Goal: Transaction & Acquisition: Purchase product/service

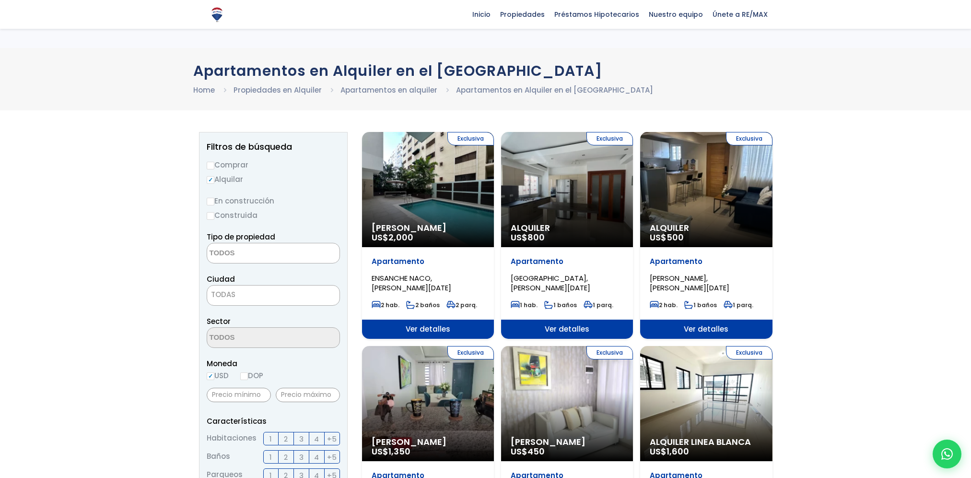
select select
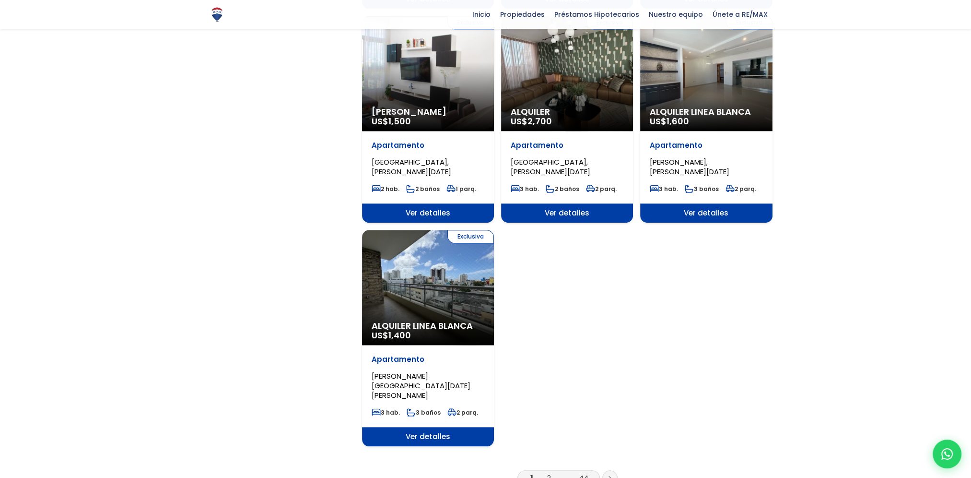
scroll to position [1103, 0]
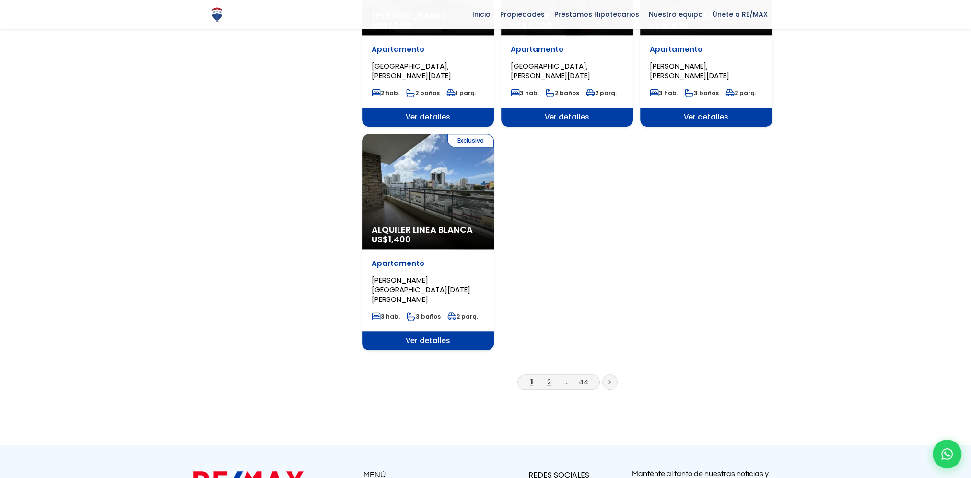
click at [550, 376] on link "2" at bounding box center [549, 381] width 4 height 10
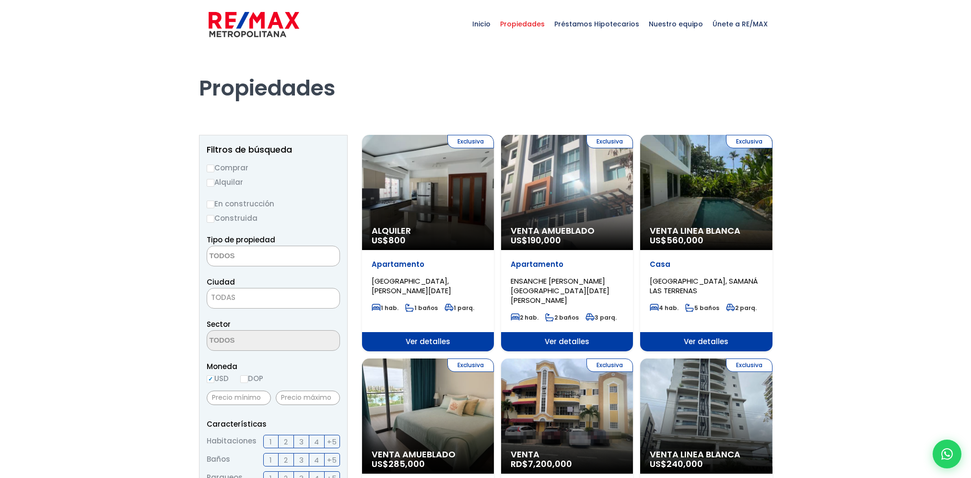
select select
click at [264, 25] on img at bounding box center [254, 24] width 91 height 29
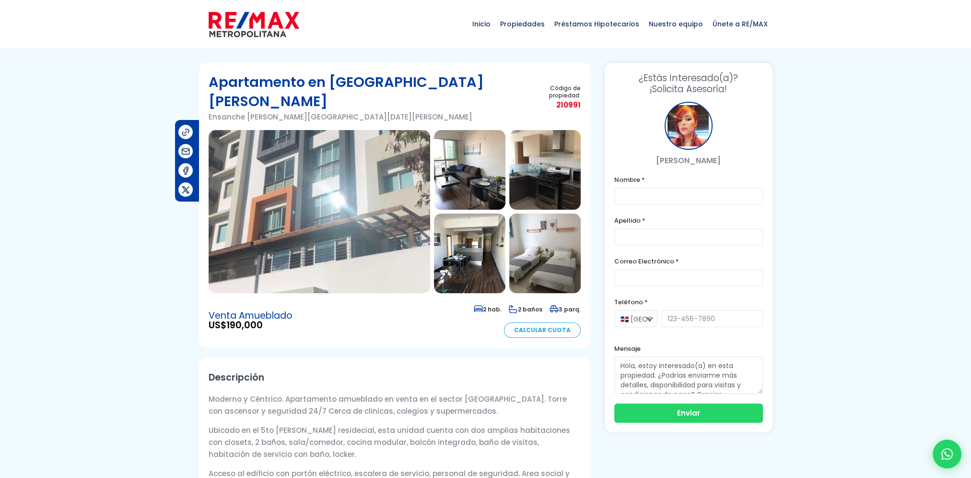
click at [297, 180] on img at bounding box center [320, 211] width 222 height 163
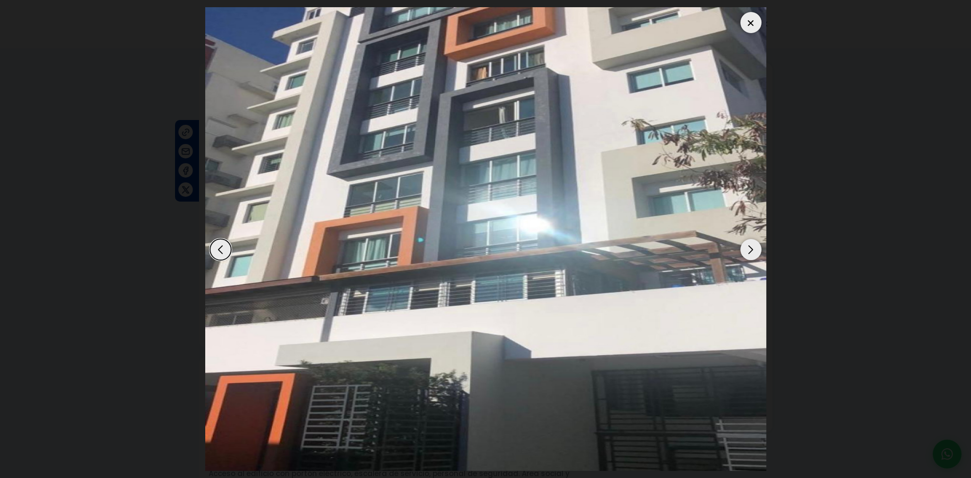
click at [761, 246] on img "1 / 12" at bounding box center [485, 238] width 561 height 463
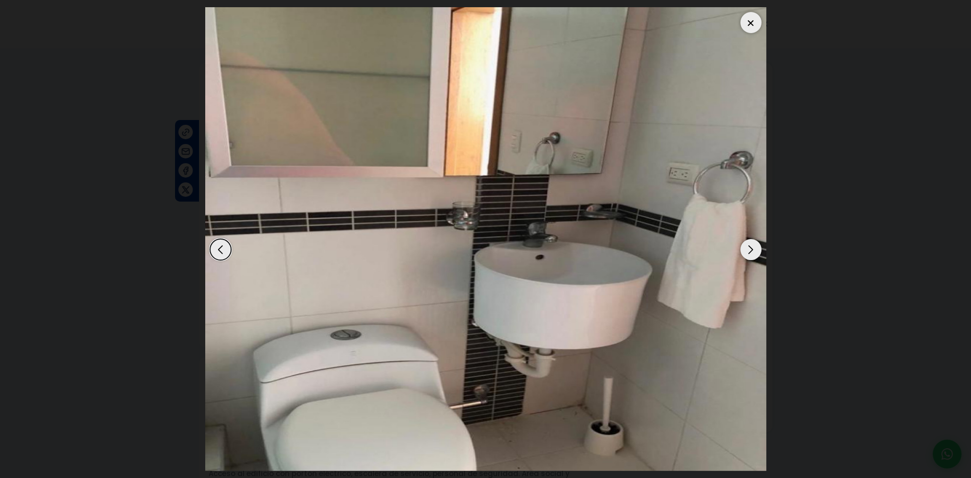
click at [755, 248] on div "Next slide" at bounding box center [750, 249] width 21 height 21
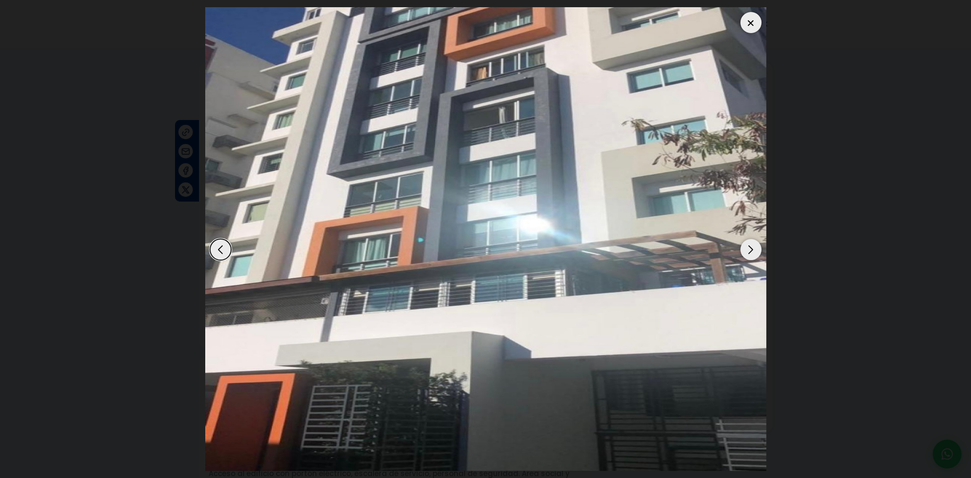
click at [755, 244] on div "Next slide" at bounding box center [750, 249] width 21 height 21
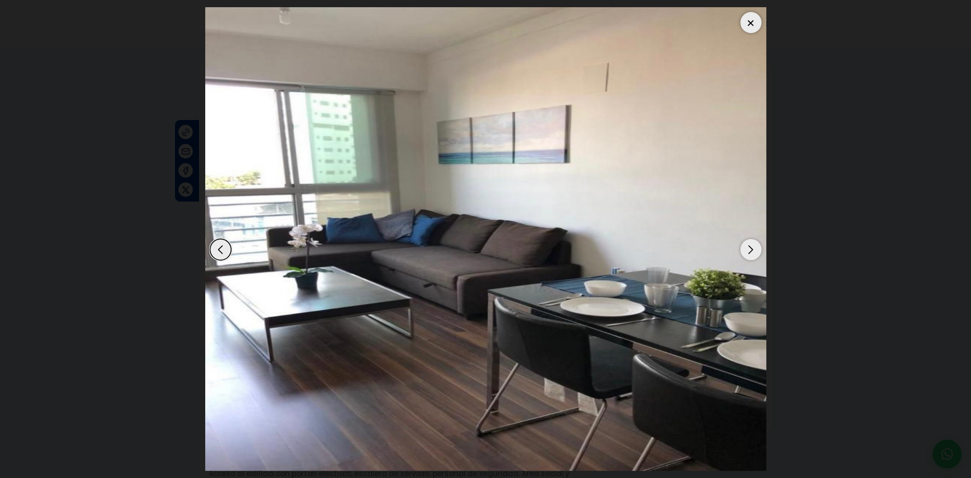
click at [752, 245] on div "Next slide" at bounding box center [750, 249] width 21 height 21
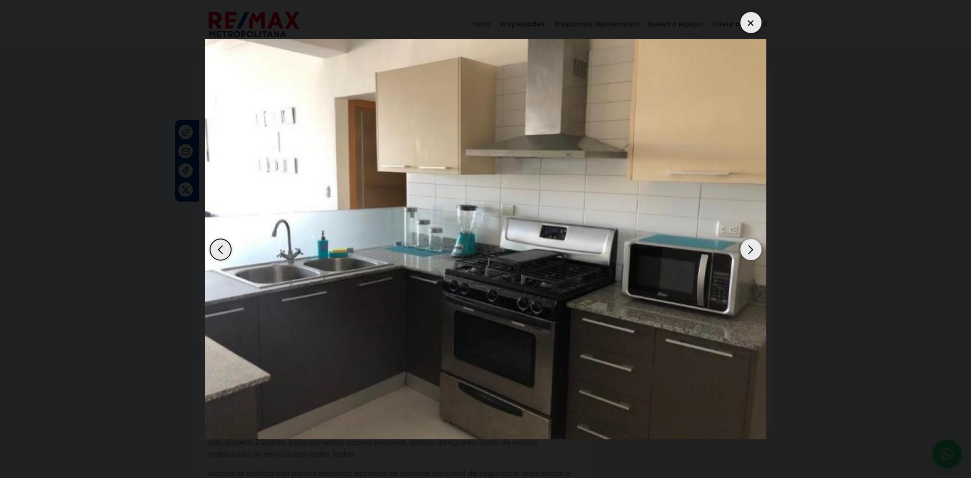
click at [752, 245] on div "Next slide" at bounding box center [750, 249] width 21 height 21
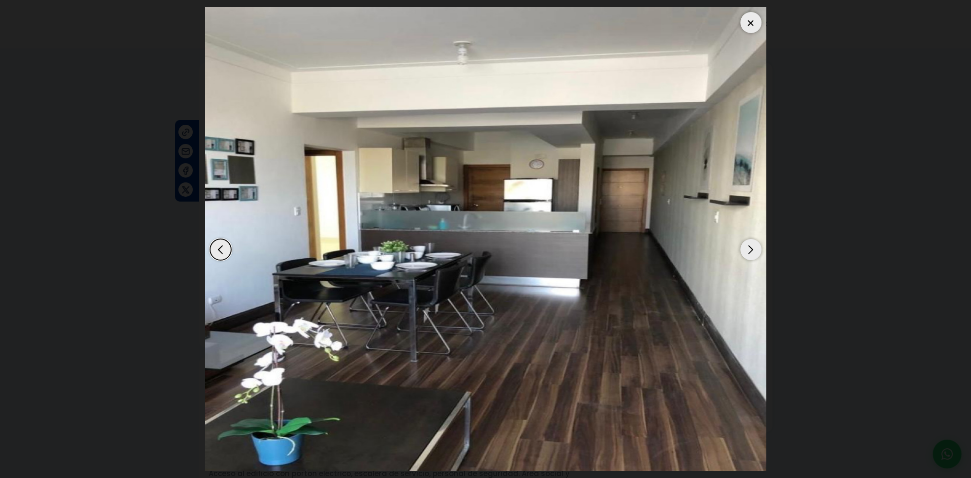
click at [752, 246] on div "Next slide" at bounding box center [750, 249] width 21 height 21
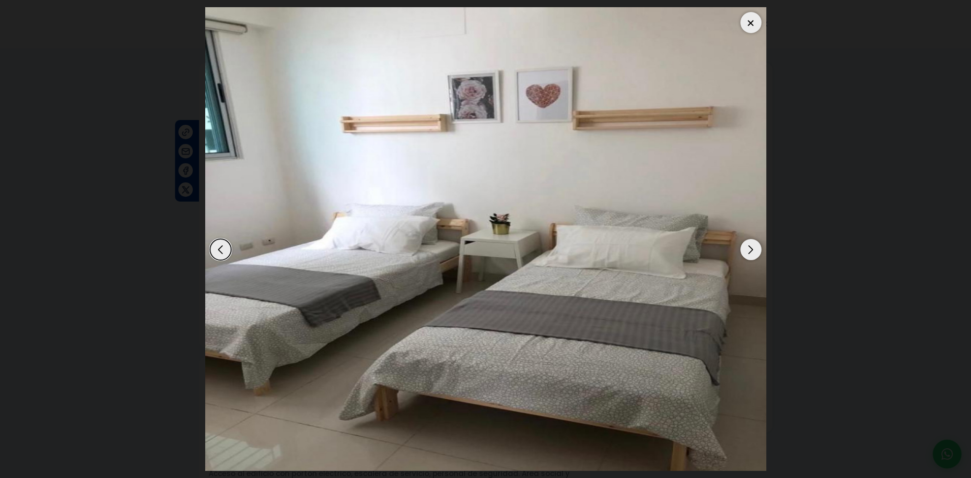
click at [752, 246] on div "Next slide" at bounding box center [750, 249] width 21 height 21
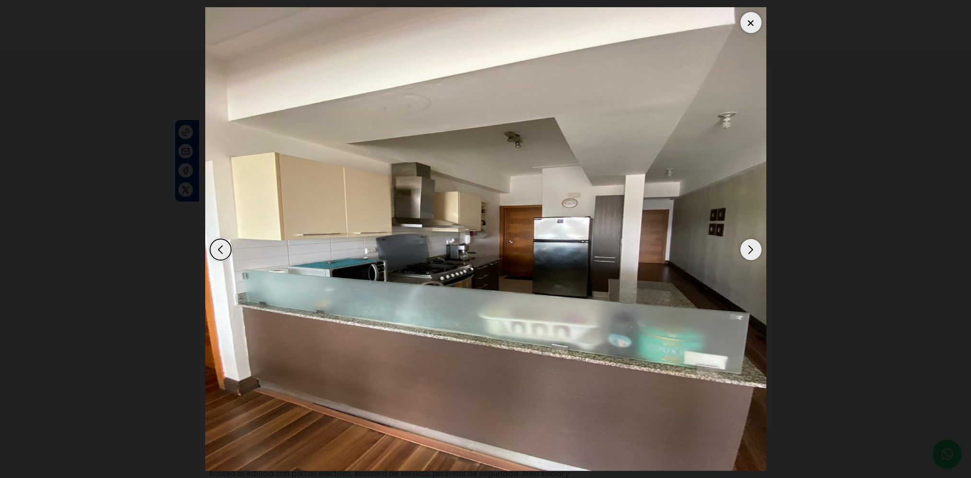
click at [752, 246] on div "Next slide" at bounding box center [750, 249] width 21 height 21
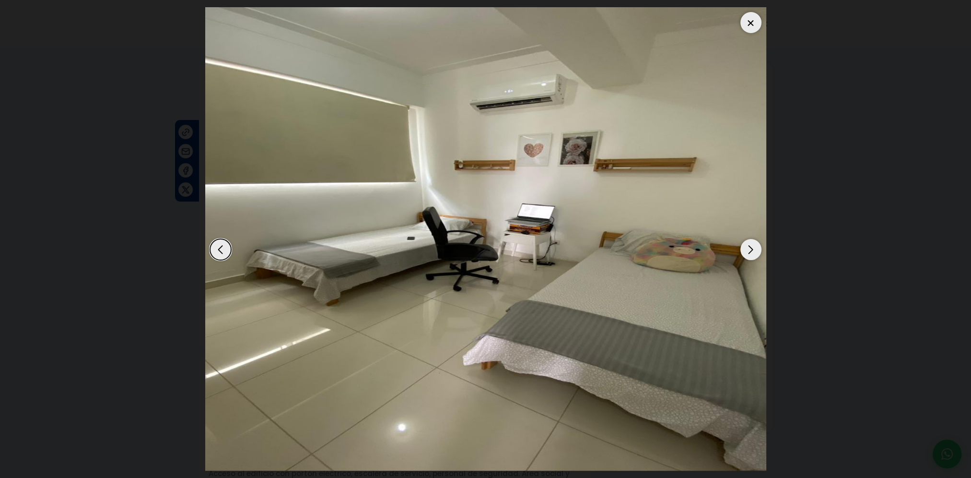
click at [752, 246] on div "Next slide" at bounding box center [750, 249] width 21 height 21
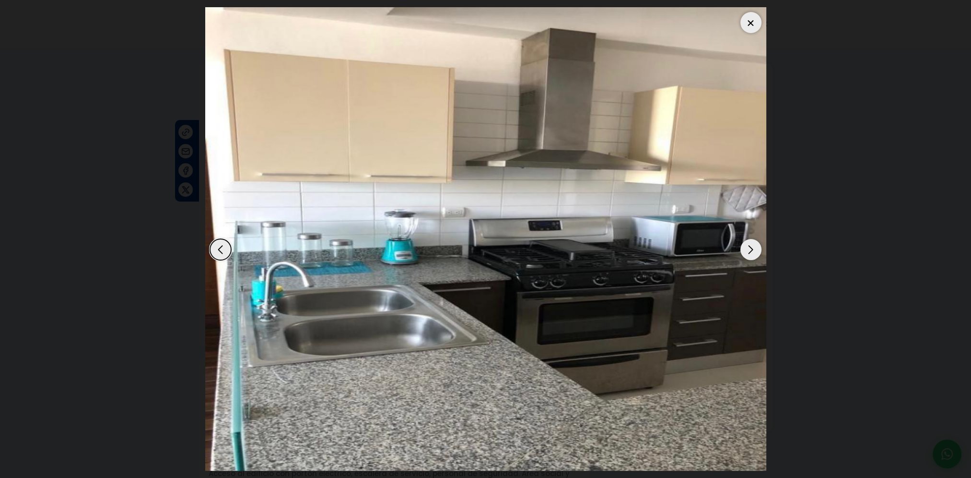
click at [750, 246] on div "Next slide" at bounding box center [750, 249] width 21 height 21
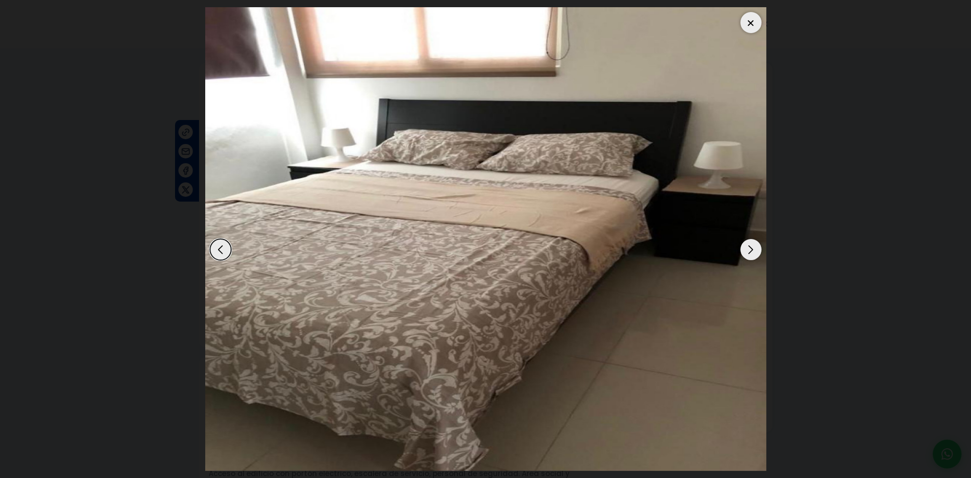
click at [752, 245] on div "Next slide" at bounding box center [750, 249] width 21 height 21
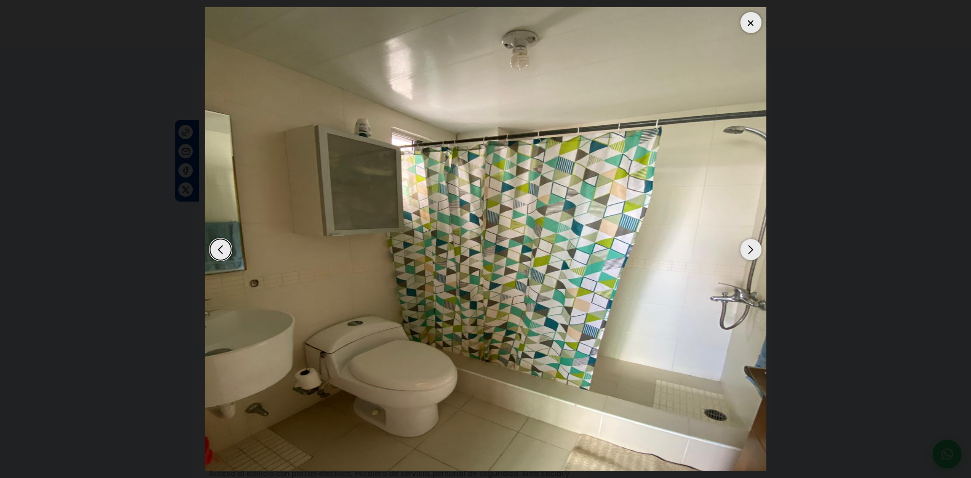
click at [752, 245] on div "Next slide" at bounding box center [750, 249] width 21 height 21
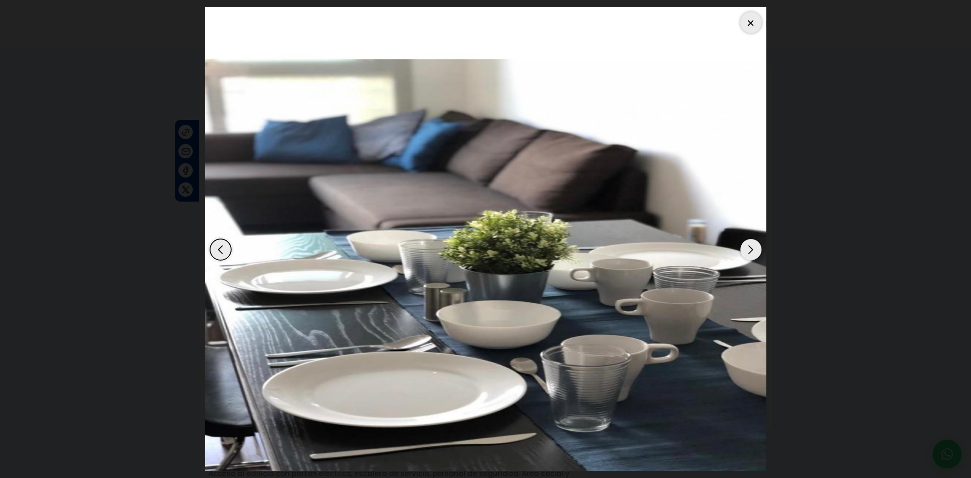
click at [752, 245] on div "Next slide" at bounding box center [750, 249] width 21 height 21
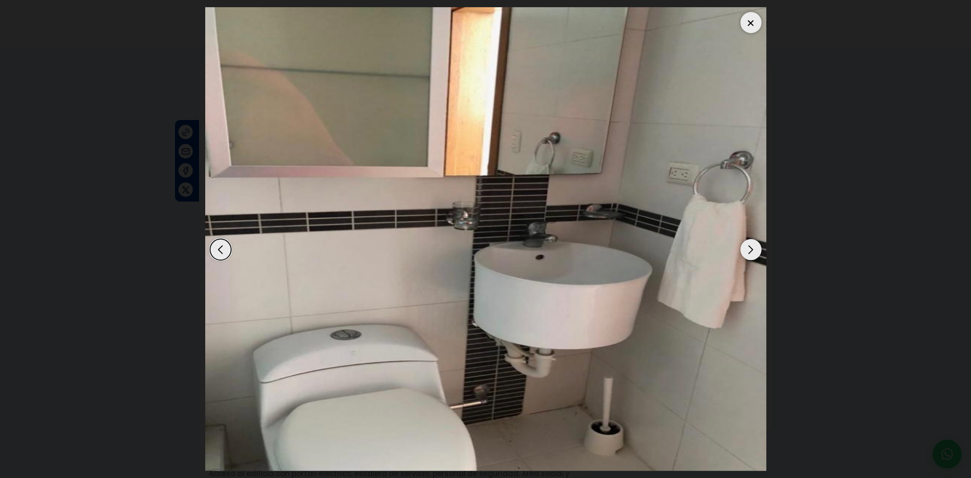
click at [752, 245] on div "Next slide" at bounding box center [750, 249] width 21 height 21
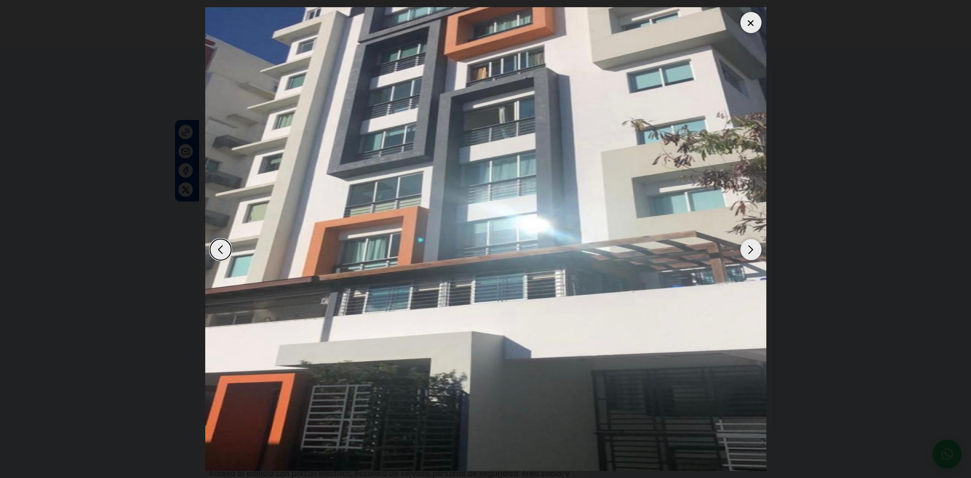
click at [752, 245] on div "Next slide" at bounding box center [750, 249] width 21 height 21
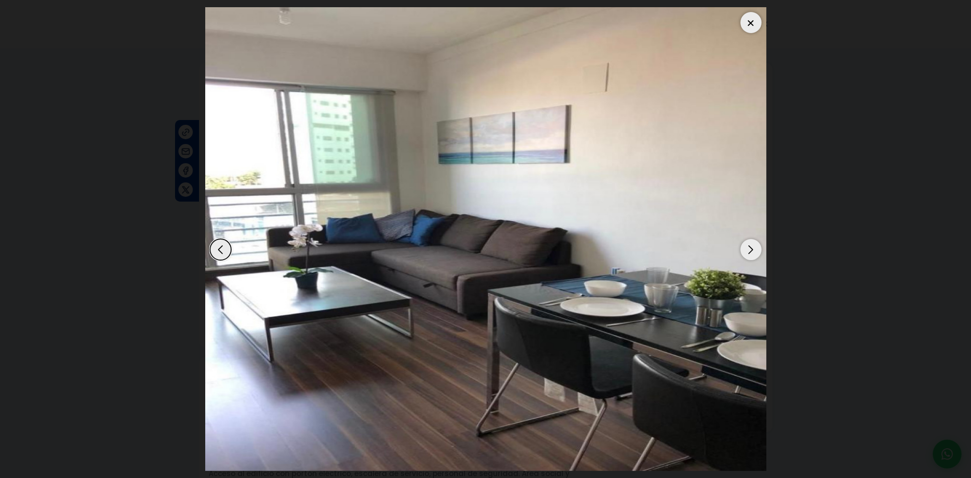
click at [754, 17] on div at bounding box center [750, 22] width 21 height 21
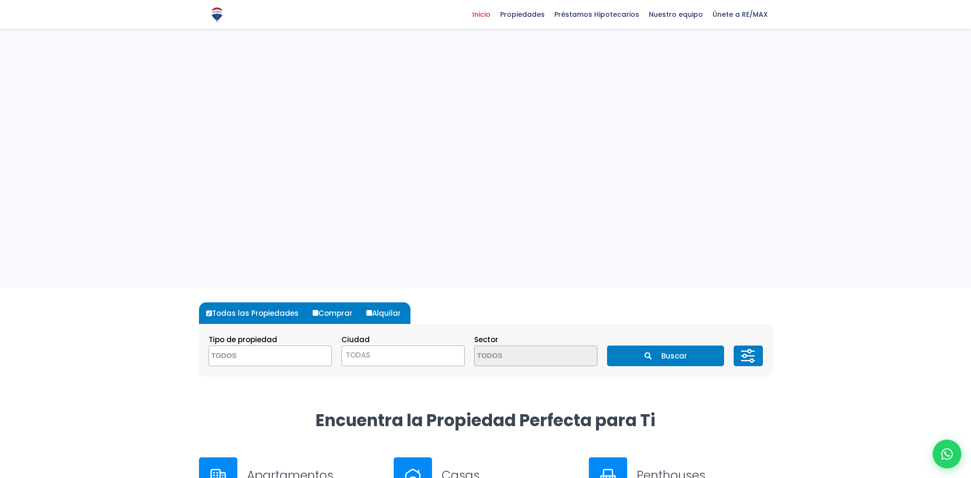
click at [316, 345] on span at bounding box center [270, 355] width 123 height 21
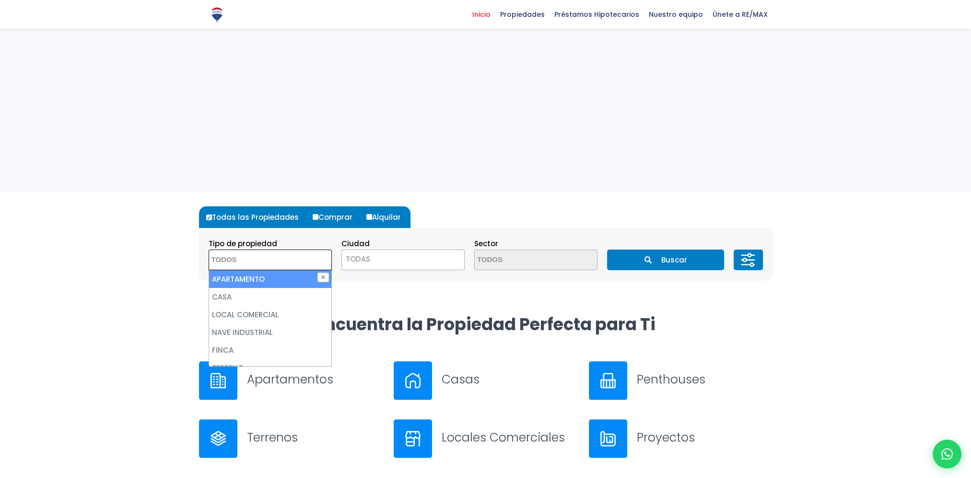
scroll to position [96, 0]
click at [293, 278] on li "APARTAMENTO" at bounding box center [270, 279] width 122 height 18
select select "apartment"
click at [422, 258] on span "TODAS" at bounding box center [403, 258] width 122 height 13
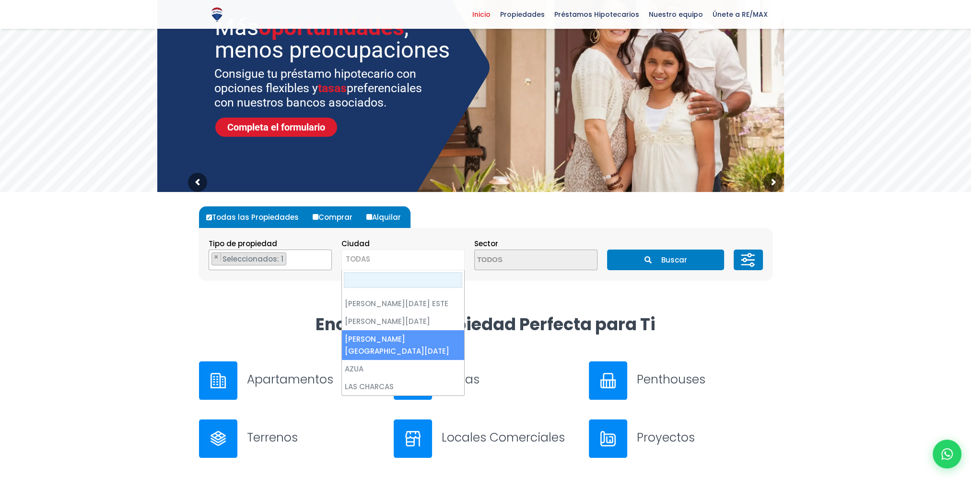
scroll to position [0, 0]
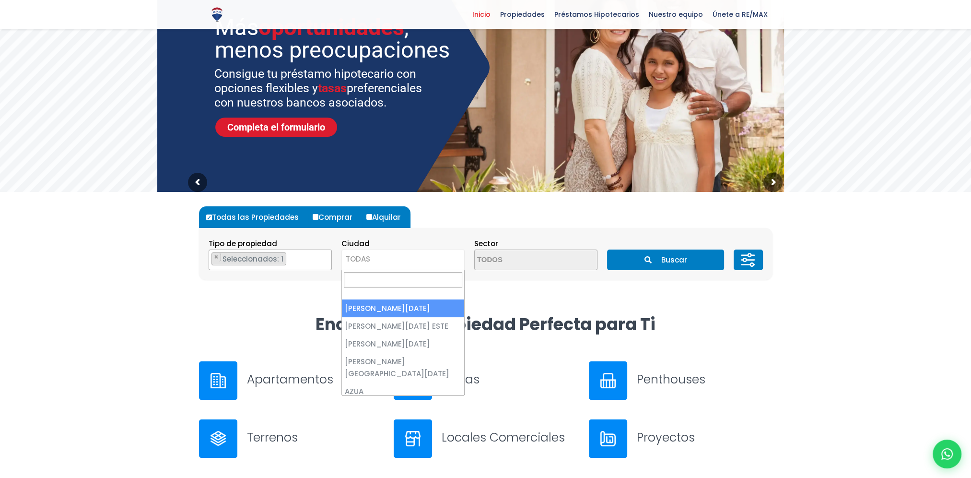
select select "1"
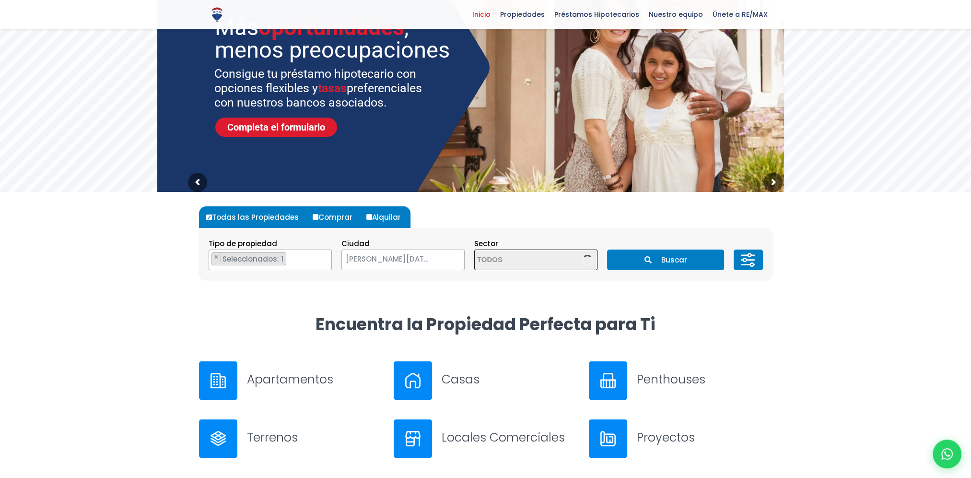
click at [580, 259] on span at bounding box center [535, 259] width 123 height 21
click at [632, 228] on section "Tipo de propiedad APARTAMENTO CASA LOCAL COMERCIAL NAVE INDUSTRIAL FINCA TERREN…" at bounding box center [486, 254] width 574 height 52
click at [746, 252] on icon at bounding box center [747, 260] width 19 height 29
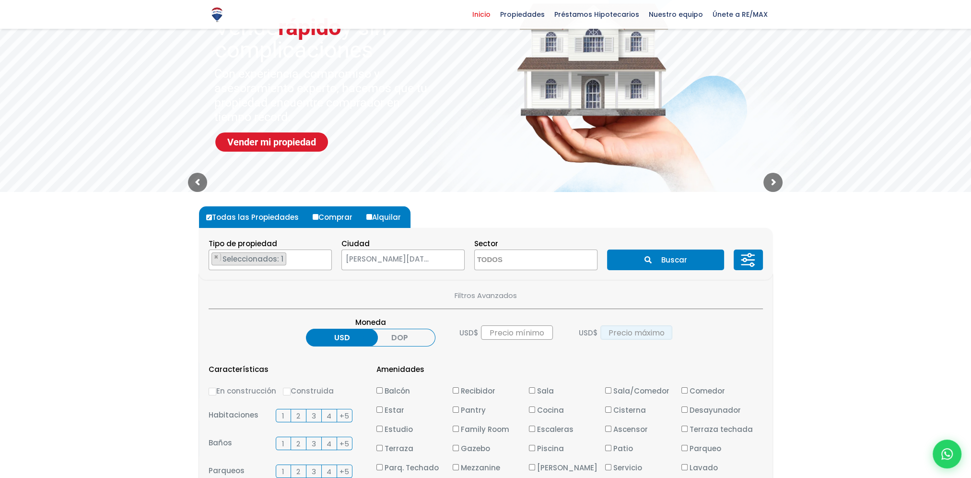
click at [641, 334] on input "text" at bounding box center [636, 332] width 72 height 14
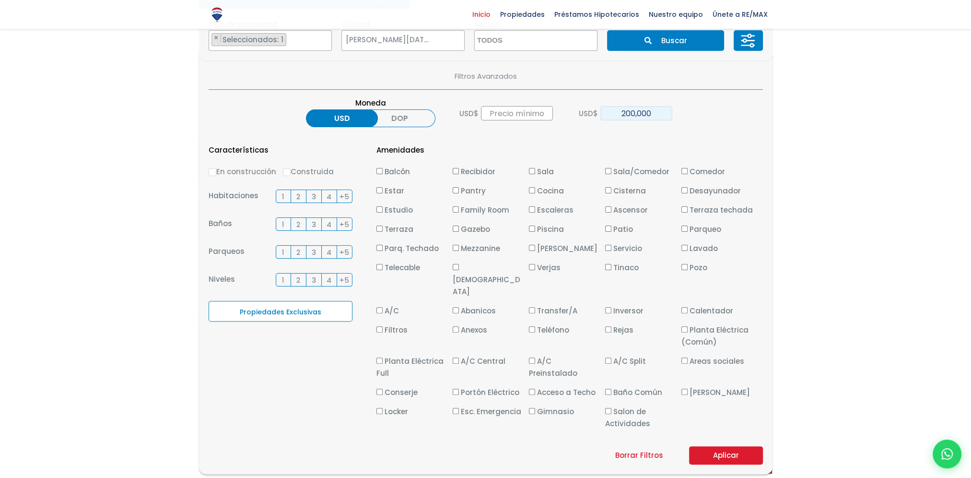
scroll to position [336, 0]
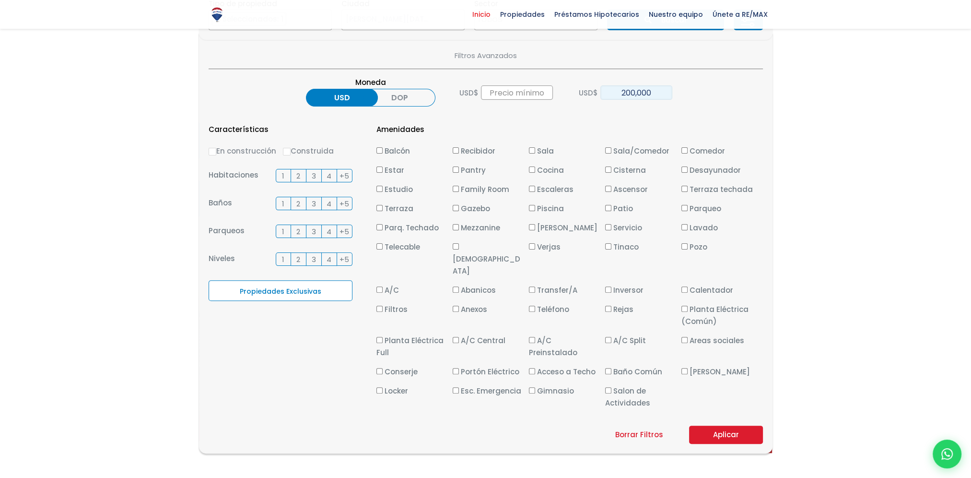
type input "200,000"
click at [710, 425] on button "Aplicar" at bounding box center [726, 434] width 74 height 18
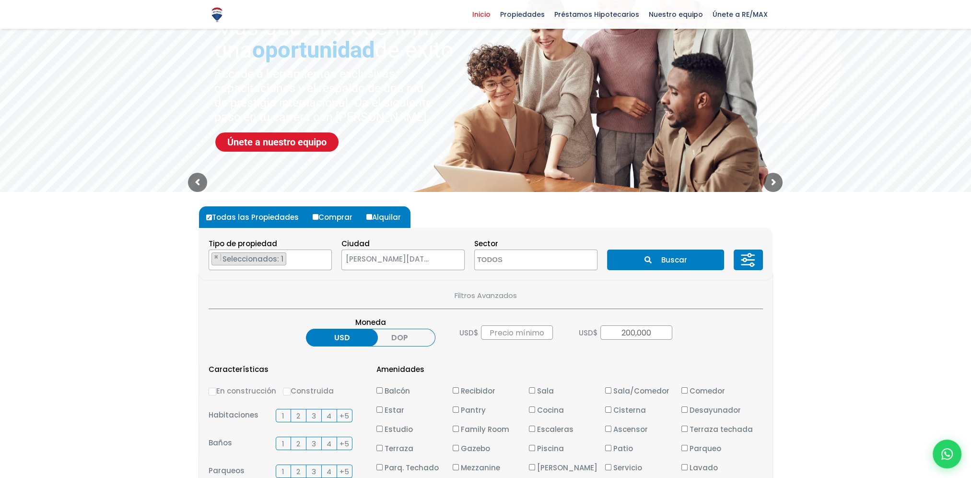
scroll to position [48, 0]
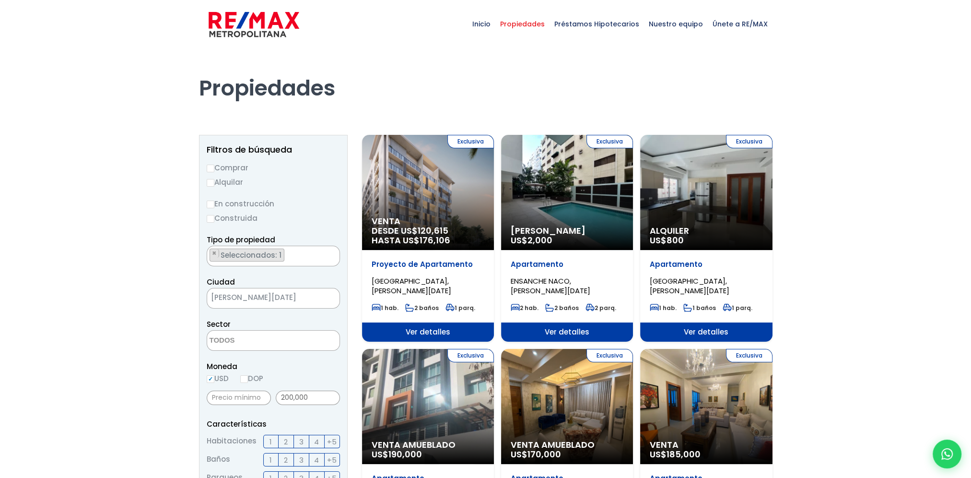
click at [211, 166] on input "Comprar" at bounding box center [211, 168] width 8 height 8
radio input "true"
click at [211, 220] on input "Construida" at bounding box center [211, 219] width 8 height 8
radio input "true"
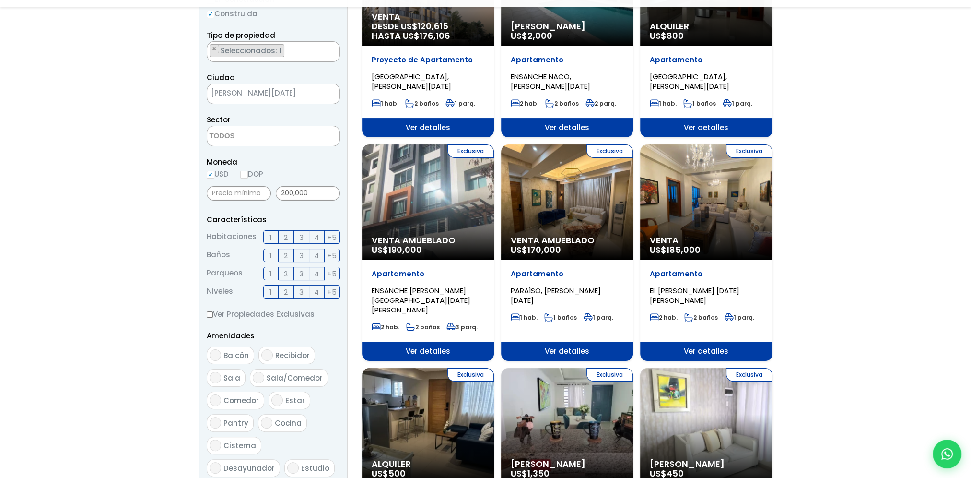
scroll to position [240, 0]
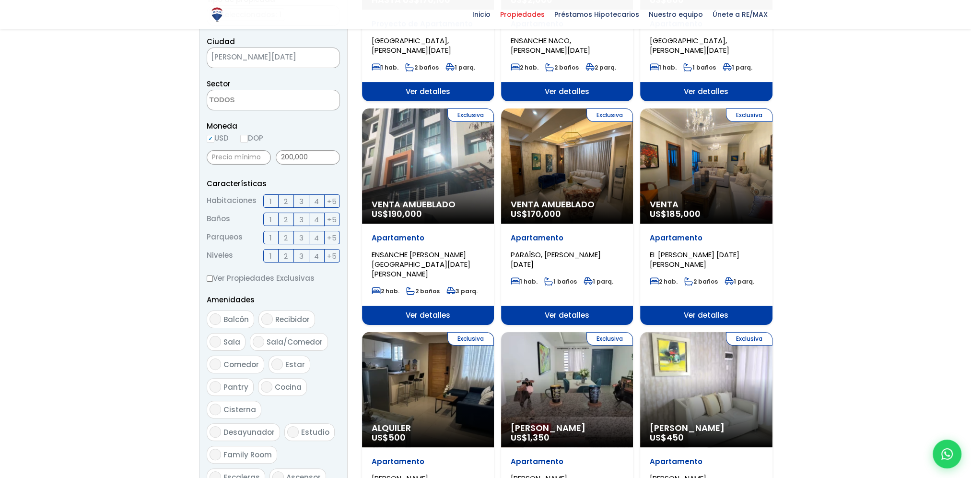
click at [287, 199] on span "2" at bounding box center [286, 201] width 4 height 12
click at [0, 0] on input "2" at bounding box center [0, 0] width 0 height 0
click at [288, 219] on span "2" at bounding box center [286, 219] width 4 height 12
click at [0, 0] on input "2" at bounding box center [0, 0] width 0 height 0
click at [288, 234] on label "2" at bounding box center [286, 237] width 15 height 13
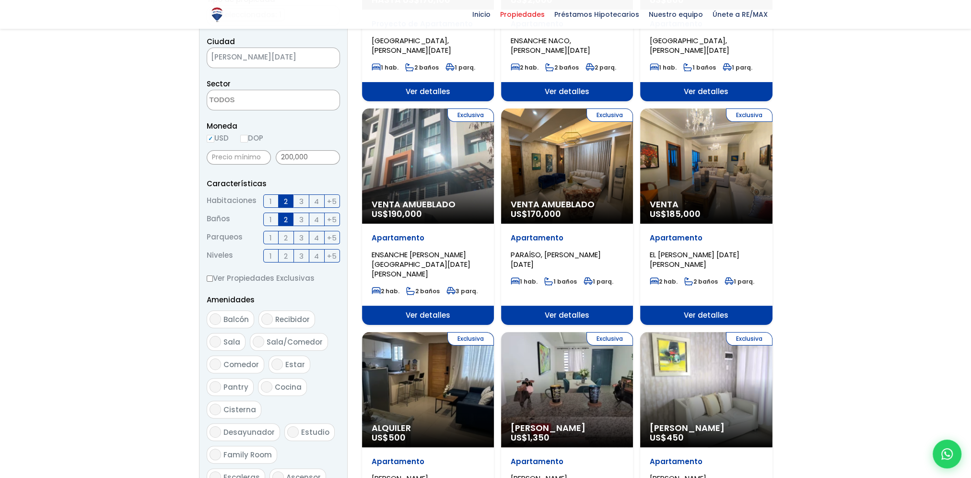
click at [0, 0] on input "2" at bounding box center [0, 0] width 0 height 0
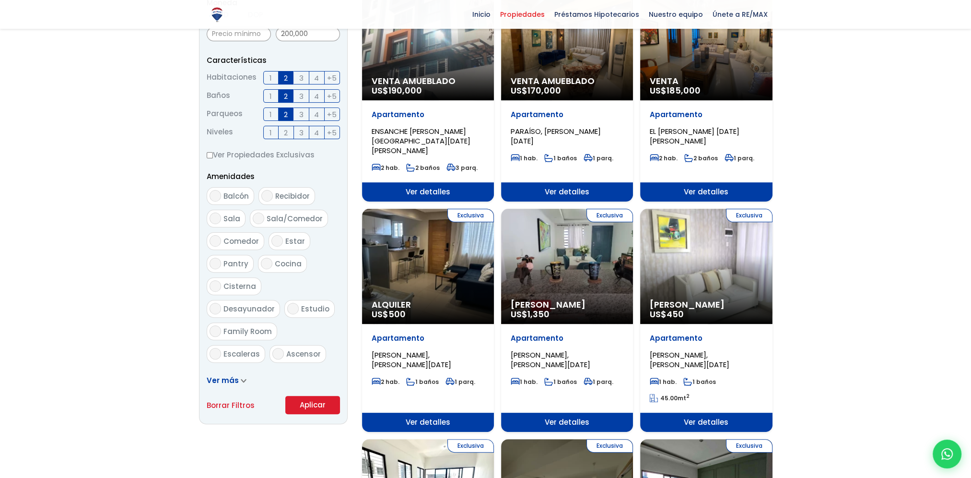
scroll to position [384, 0]
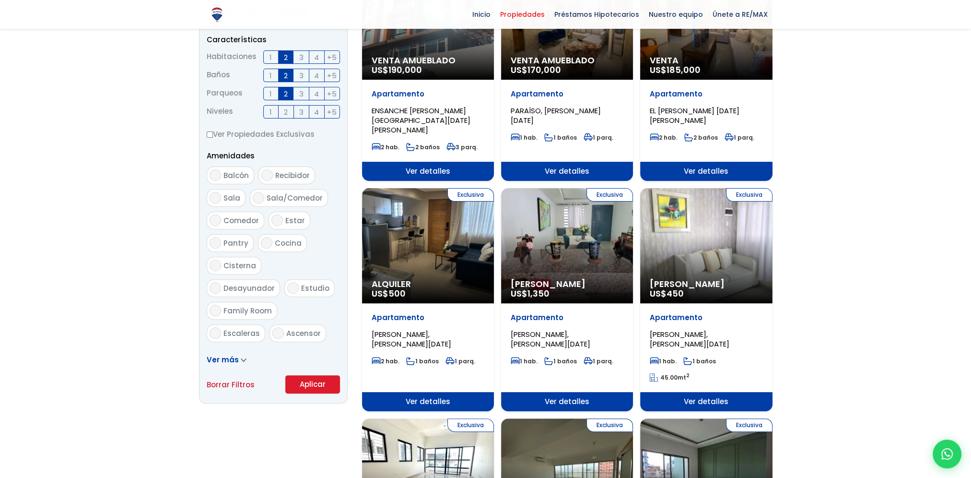
click at [323, 391] on button "Aplicar" at bounding box center [312, 384] width 55 height 18
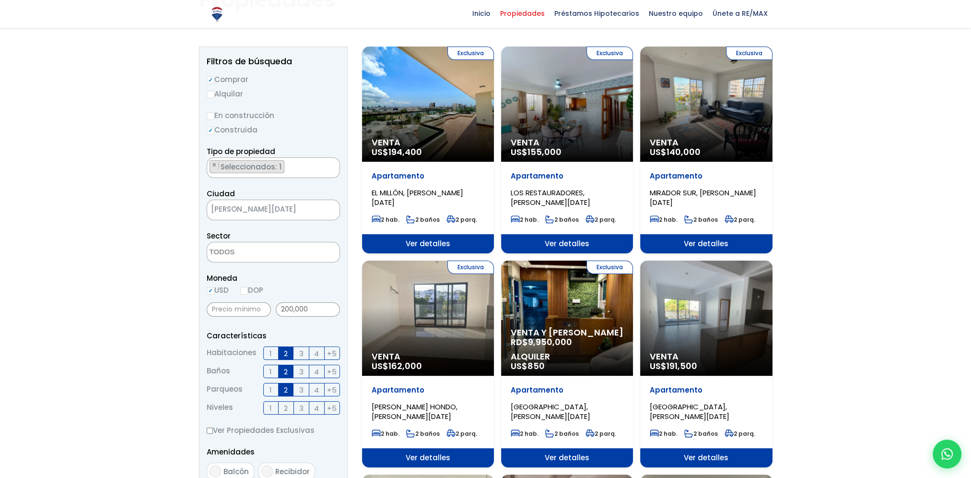
scroll to position [144, 0]
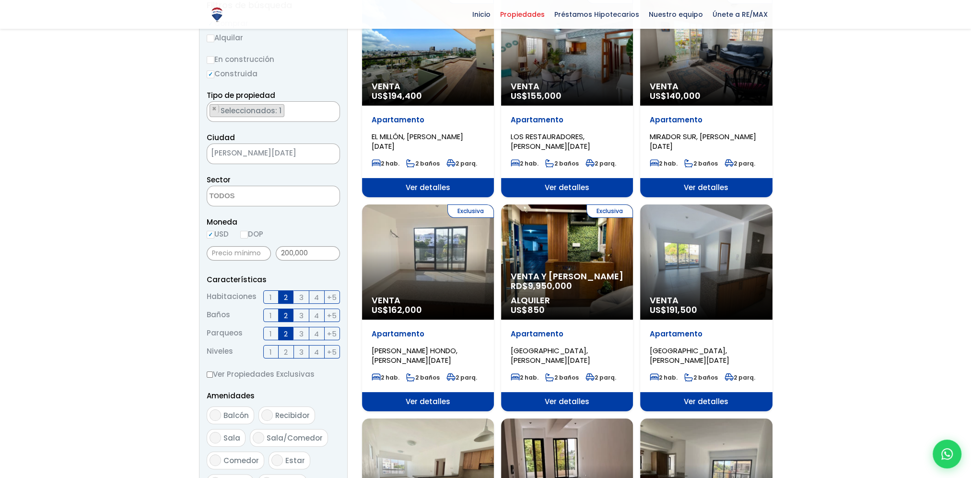
click at [301, 297] on span "3" at bounding box center [301, 297] width 4 height 12
click at [0, 0] on input "3" at bounding box center [0, 0] width 0 height 0
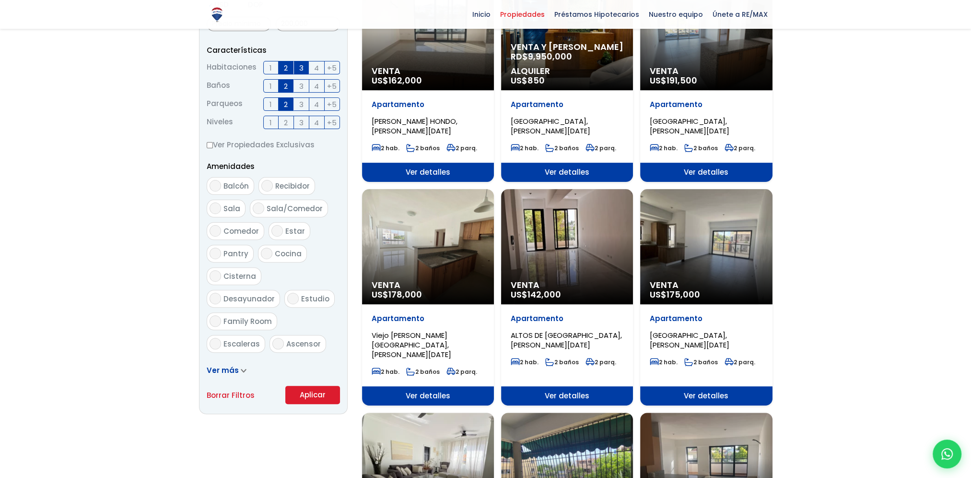
scroll to position [384, 0]
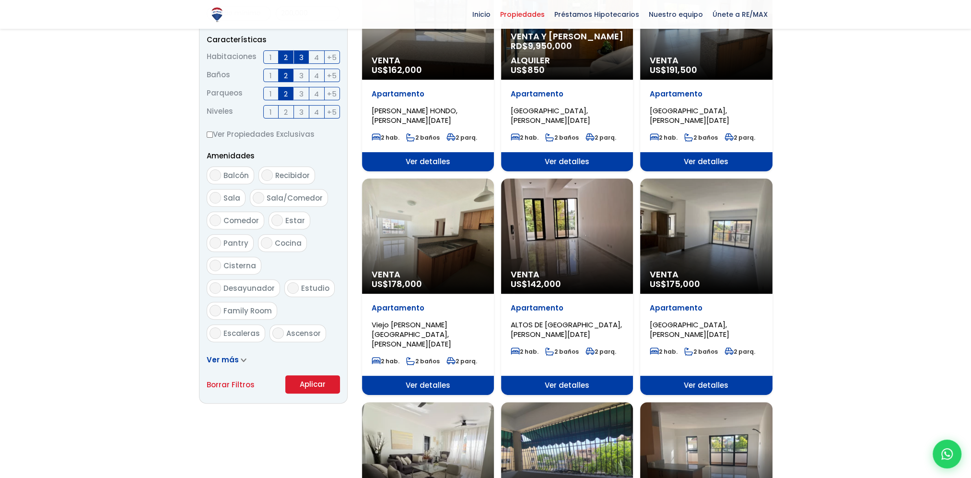
click at [322, 386] on button "Aplicar" at bounding box center [312, 384] width 55 height 18
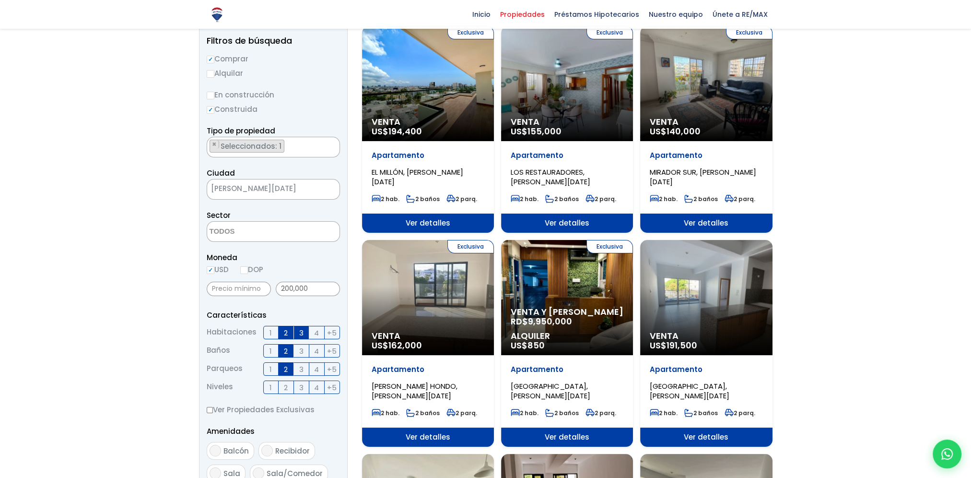
scroll to position [96, 0]
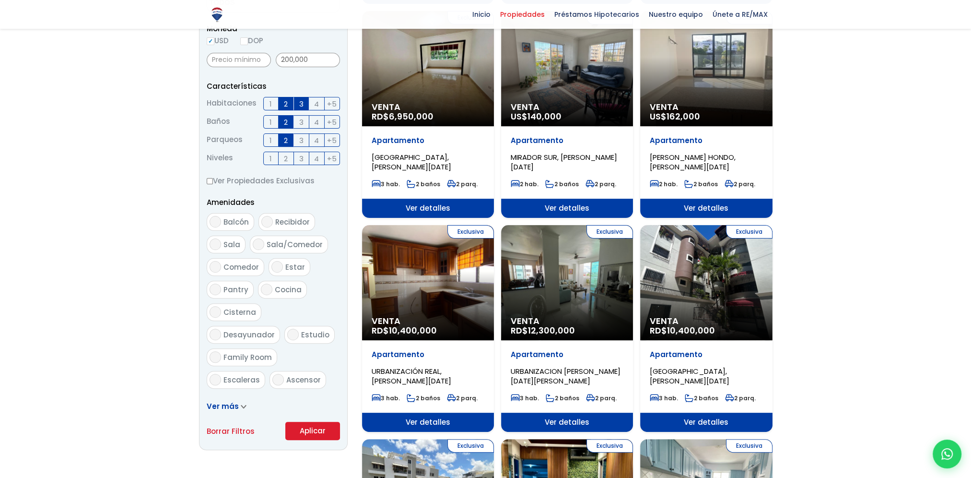
scroll to position [288, 0]
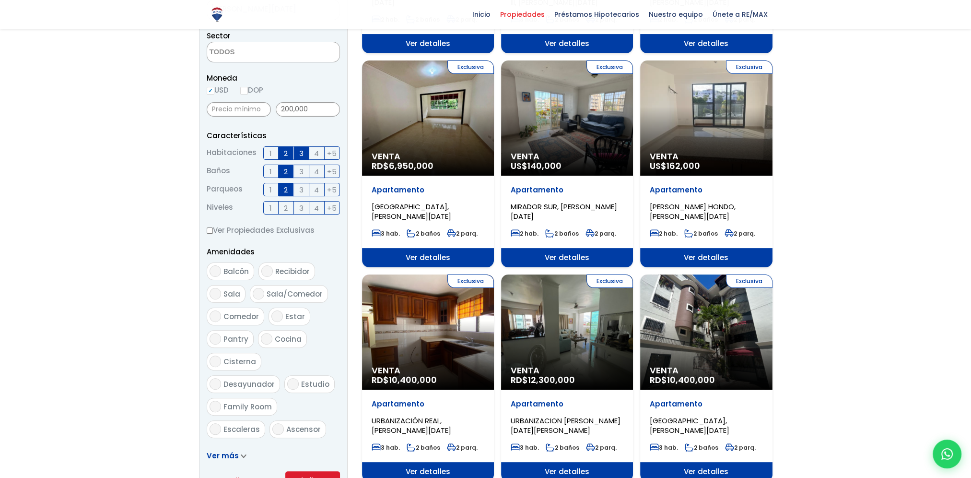
click at [290, 154] on label "2" at bounding box center [286, 152] width 15 height 13
click at [0, 0] on input "2" at bounding box center [0, 0] width 0 height 0
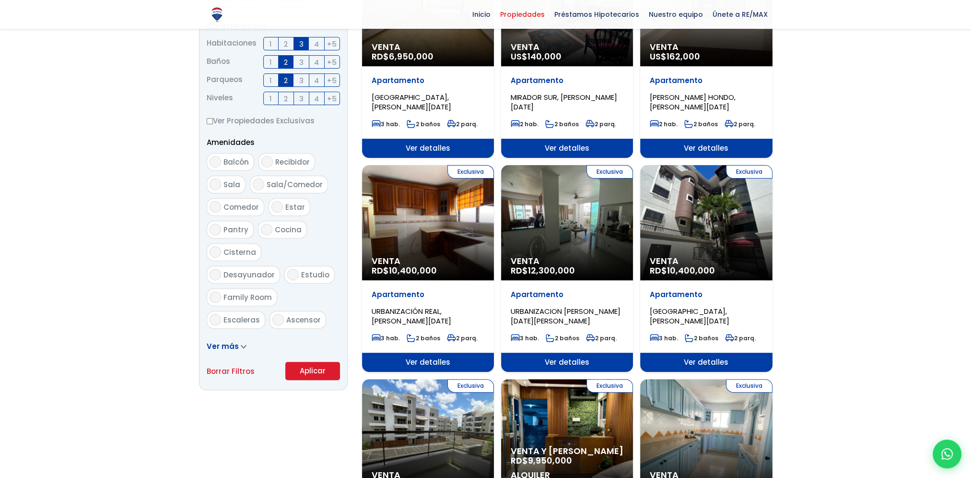
scroll to position [527, 0]
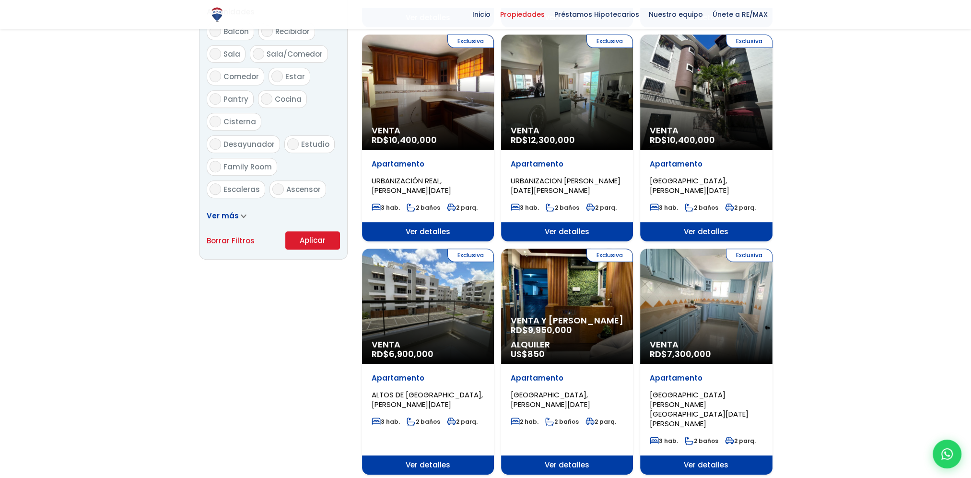
click at [328, 238] on button "Aplicar" at bounding box center [312, 240] width 55 height 18
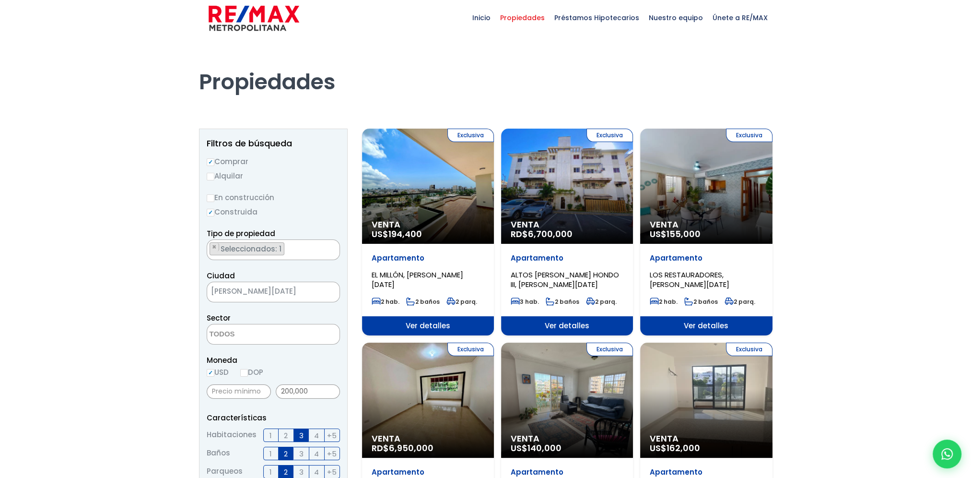
scroll to position [0, 0]
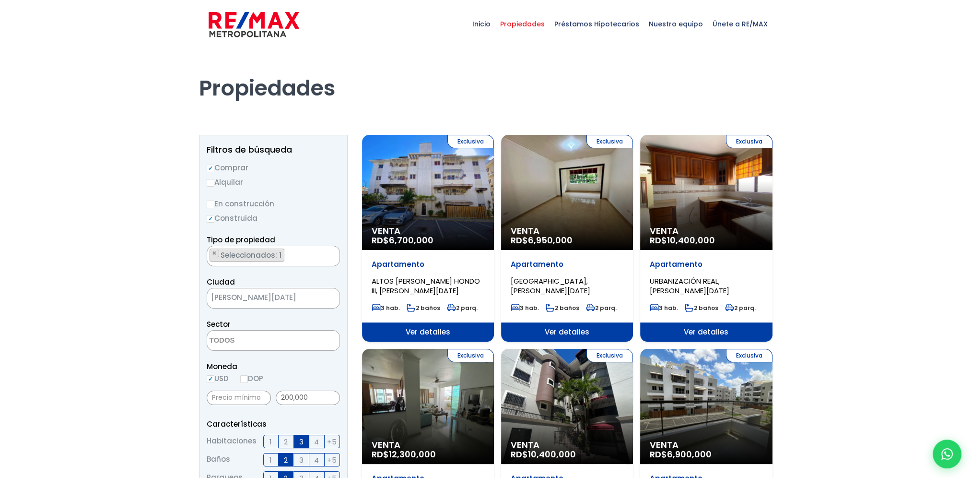
click at [292, 346] on textarea "Search" at bounding box center [253, 340] width 93 height 21
type textarea "serr"
click at [284, 359] on li "ENSANCHE SERRALLES" at bounding box center [273, 360] width 132 height 18
select select "157"
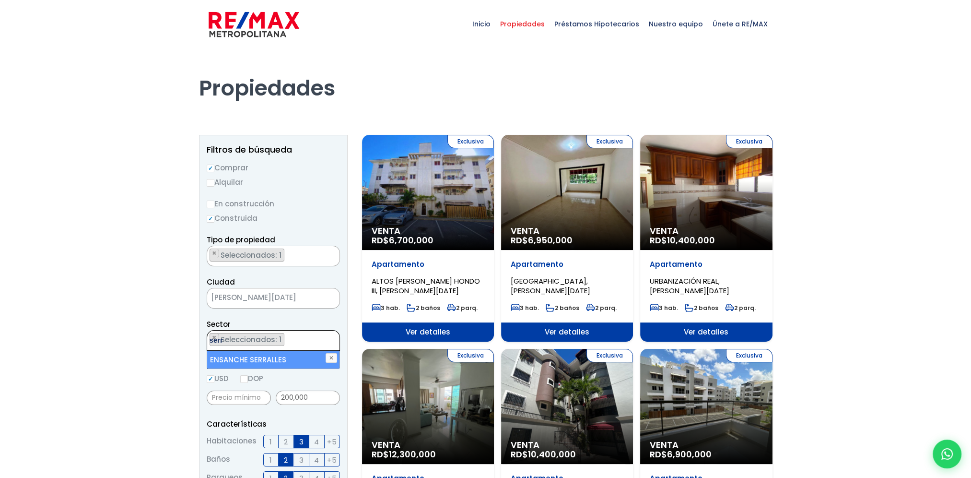
click at [299, 339] on ul "× Seleccionados: 1" at bounding box center [267, 340] width 120 height 21
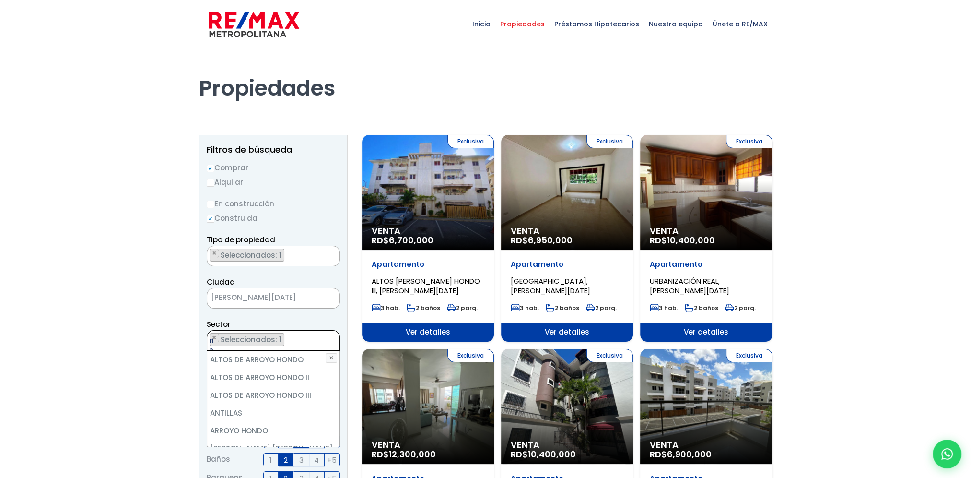
scroll to position [0, 0]
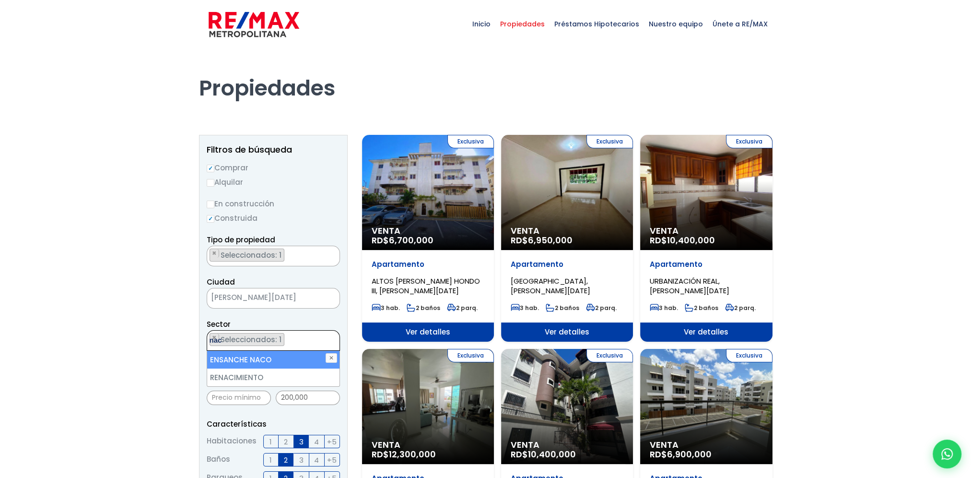
type textarea "nac"
click at [287, 360] on li "ENSANCHE NACO" at bounding box center [273, 360] width 132 height 18
select select "182"
click at [313, 341] on ul "× Seleccionados: 2 × Seleccionados: 2" at bounding box center [267, 340] width 120 height 21
type textarea "evar"
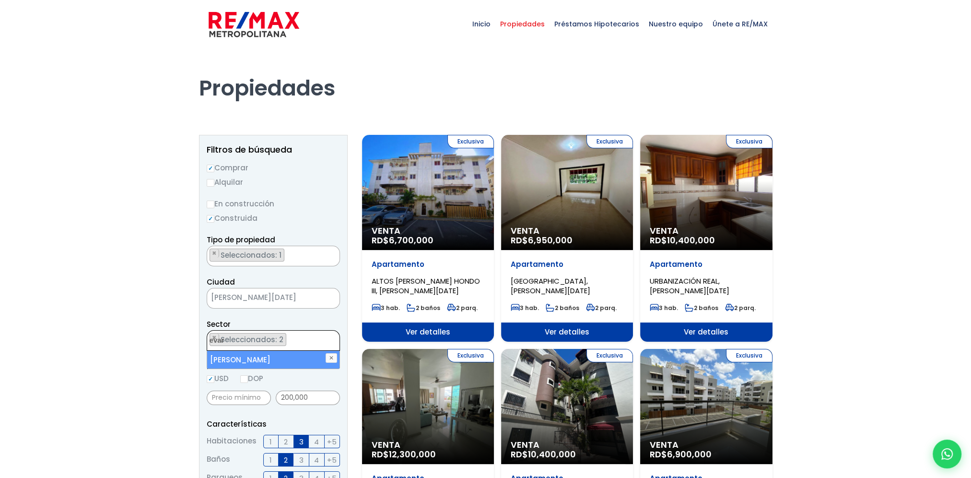
click at [297, 354] on li "EVARISTO MORALES" at bounding box center [273, 360] width 132 height 18
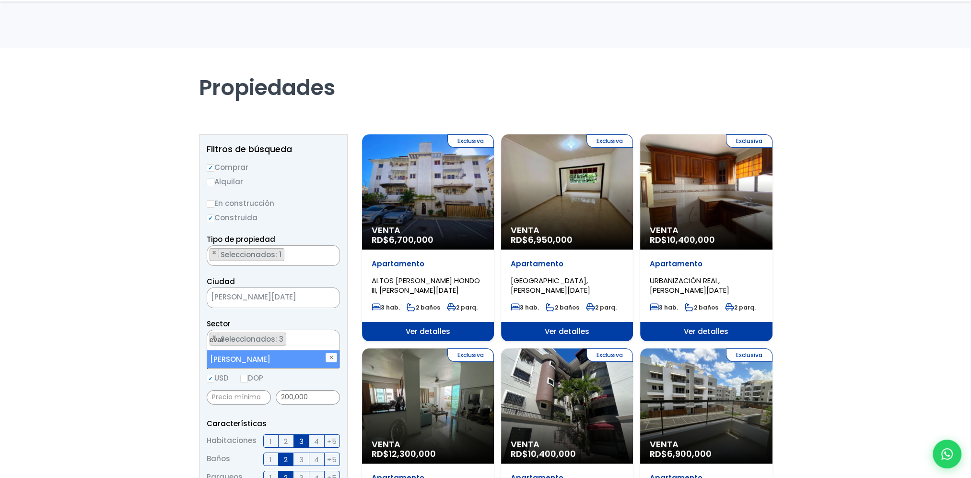
scroll to position [240, 0]
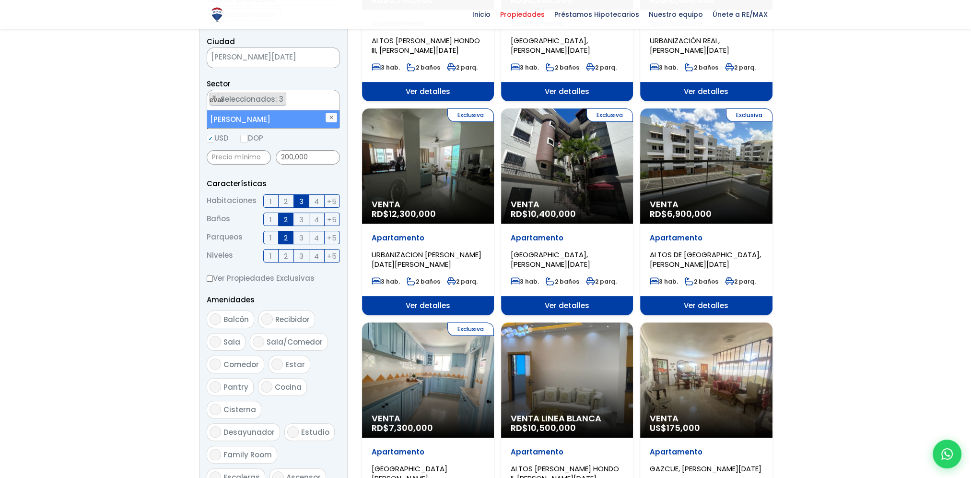
click at [302, 122] on li "EVARISTO MORALES" at bounding box center [273, 119] width 132 height 18
click at [280, 121] on li "EVARISTO MORALES" at bounding box center [273, 119] width 132 height 18
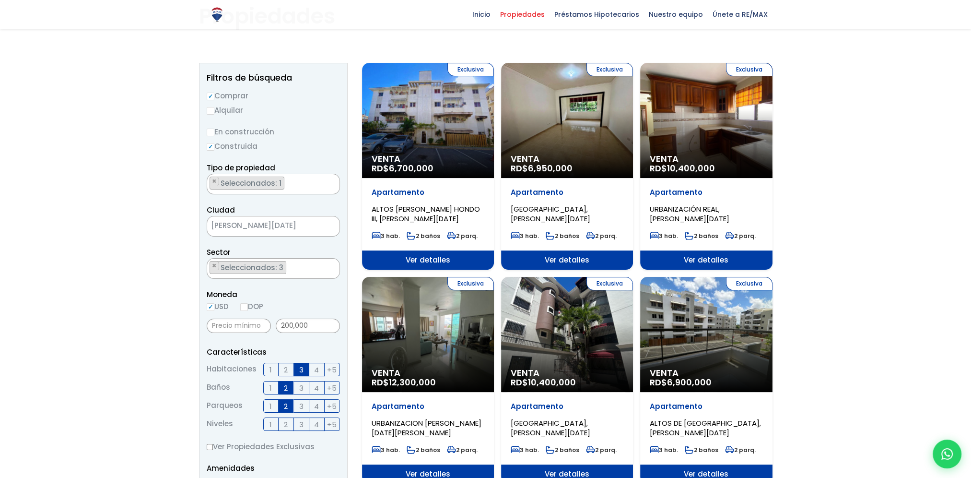
scroll to position [311, 0]
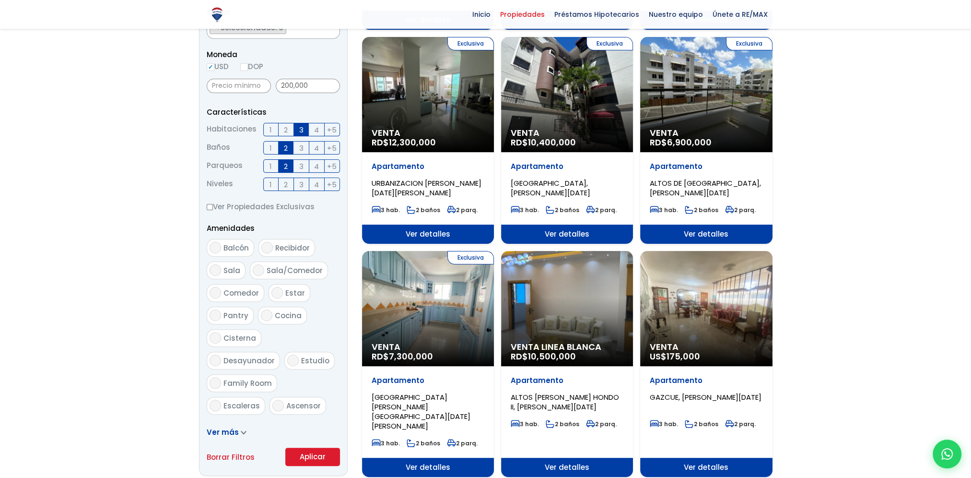
click at [304, 450] on button "Aplicar" at bounding box center [312, 456] width 55 height 18
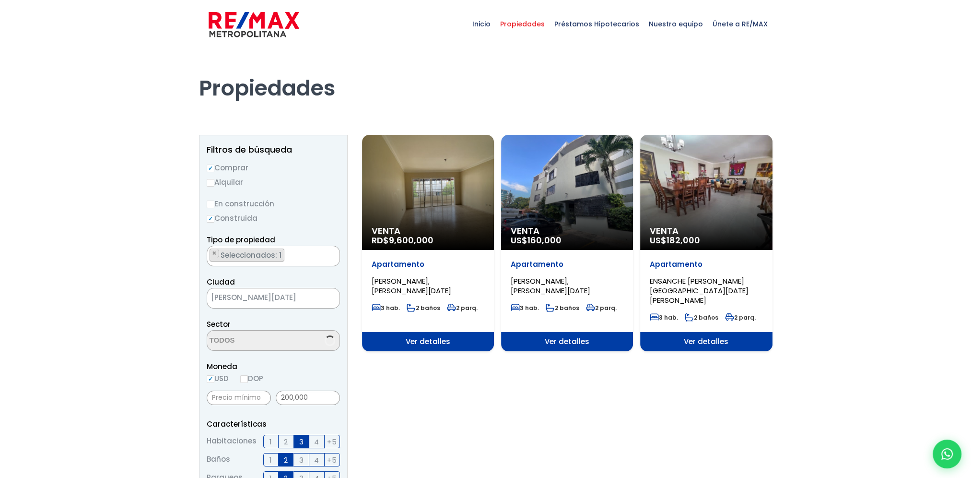
scroll to position [934, 0]
select select "182"
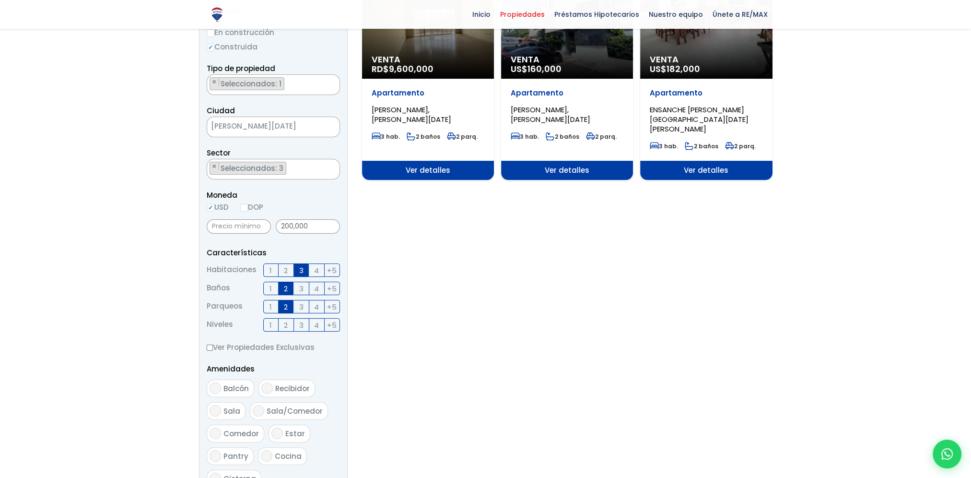
scroll to position [192, 0]
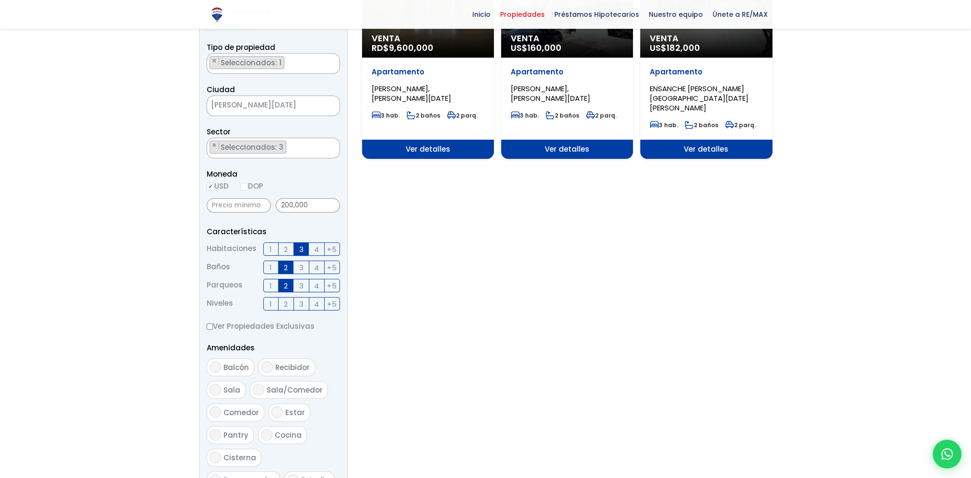
click at [291, 248] on label "2" at bounding box center [286, 248] width 15 height 13
click at [0, 0] on input "2" at bounding box center [0, 0] width 0 height 0
click at [301, 249] on span "3" at bounding box center [301, 249] width 4 height 12
click at [0, 0] on input "3" at bounding box center [0, 0] width 0 height 0
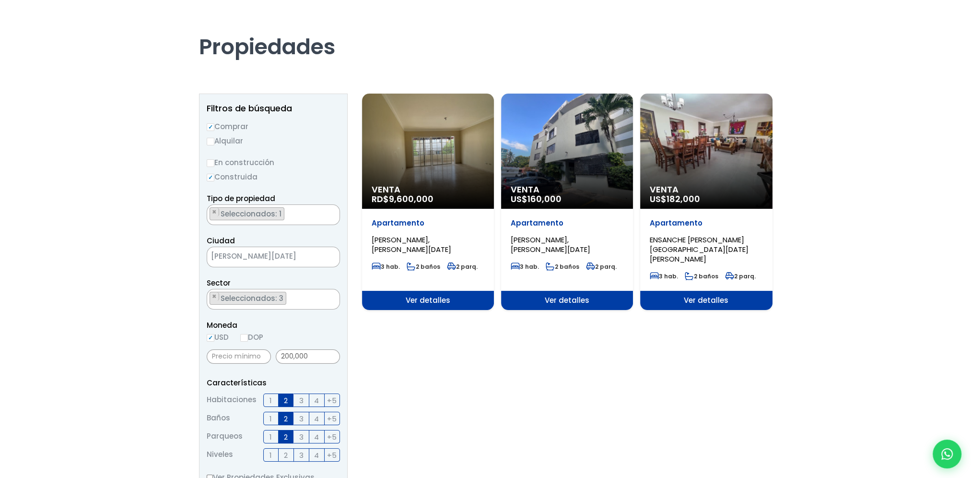
scroll to position [29, 0]
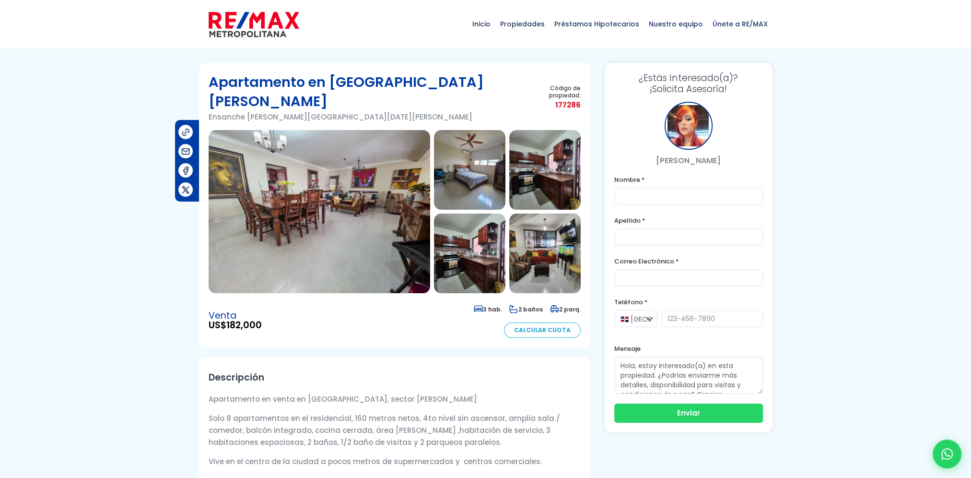
click at [366, 165] on img at bounding box center [320, 211] width 222 height 163
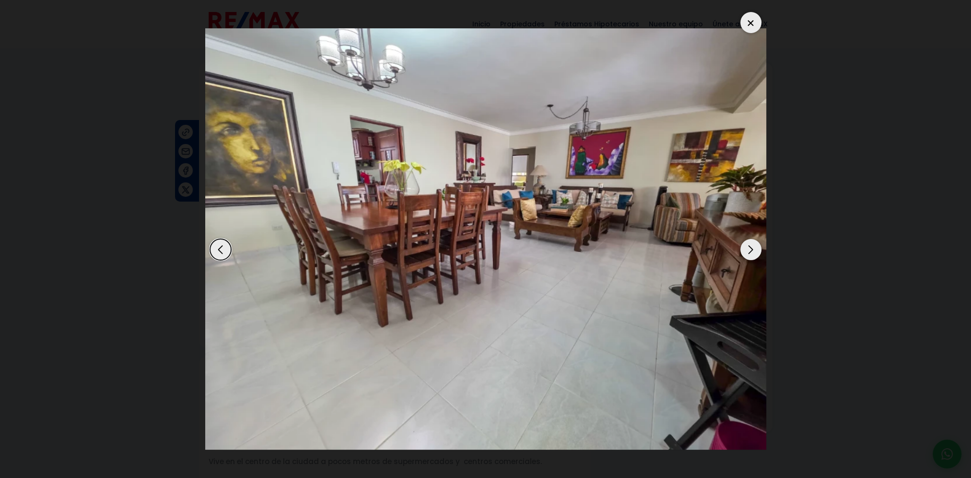
click at [748, 251] on div "Next slide" at bounding box center [750, 249] width 21 height 21
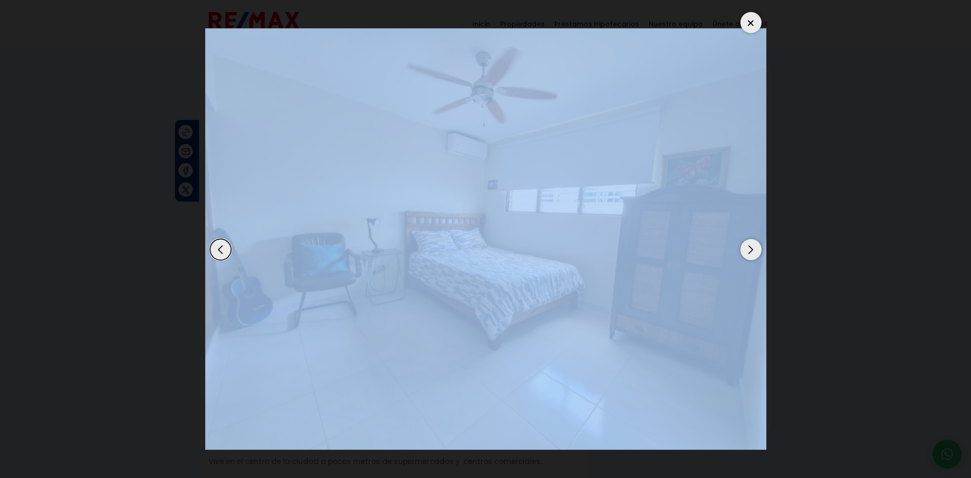
click at [748, 251] on div "Next slide" at bounding box center [750, 249] width 21 height 21
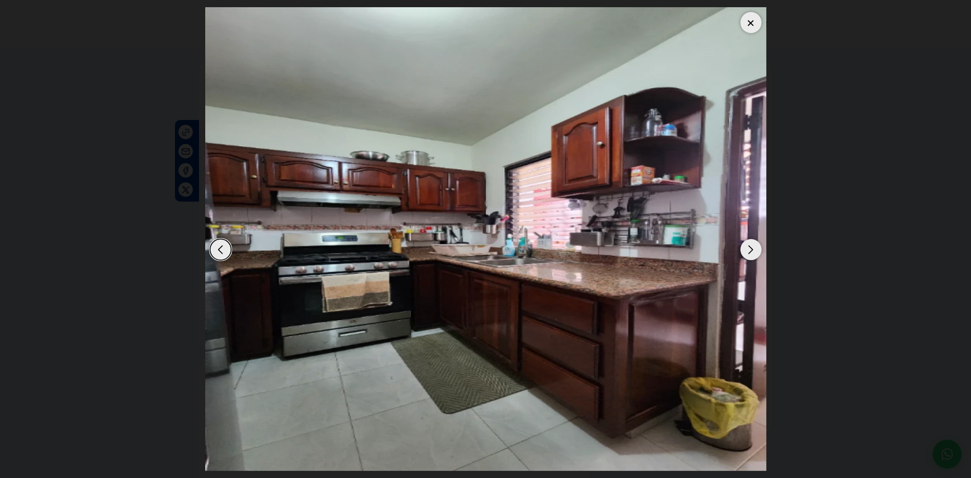
click at [748, 251] on div "Next slide" at bounding box center [750, 249] width 21 height 21
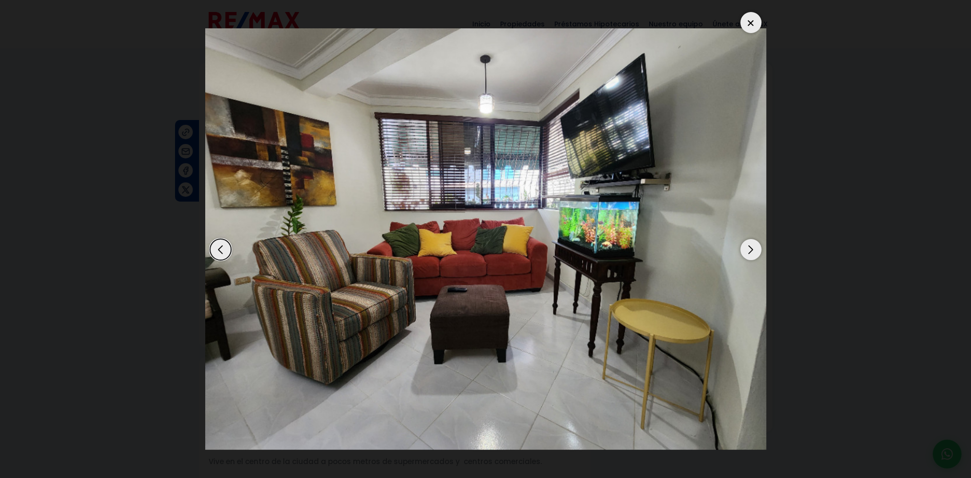
click at [748, 251] on div "Next slide" at bounding box center [750, 249] width 21 height 21
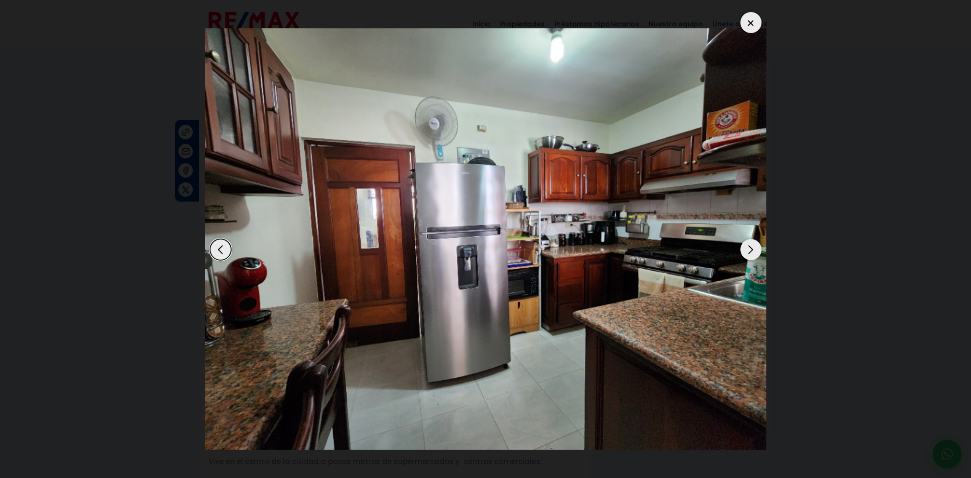
click at [748, 251] on div "Next slide" at bounding box center [750, 249] width 21 height 21
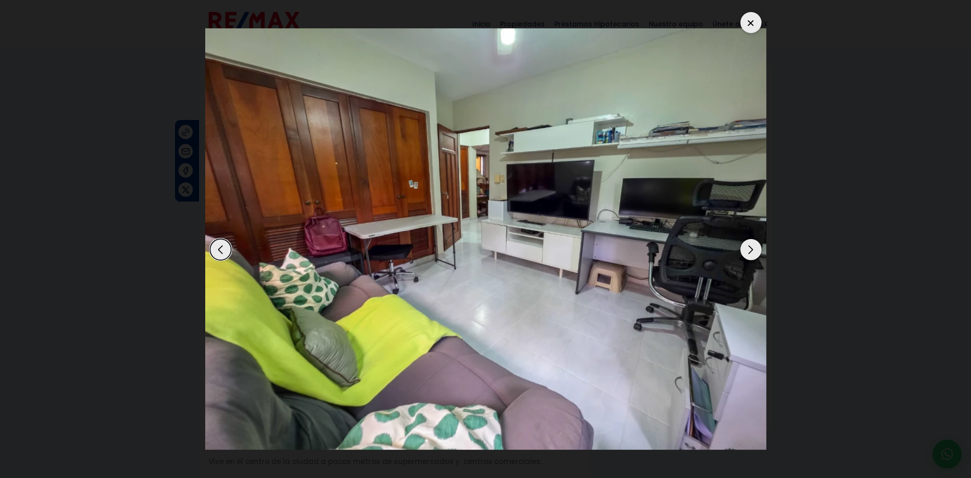
click at [748, 251] on div "Next slide" at bounding box center [750, 249] width 21 height 21
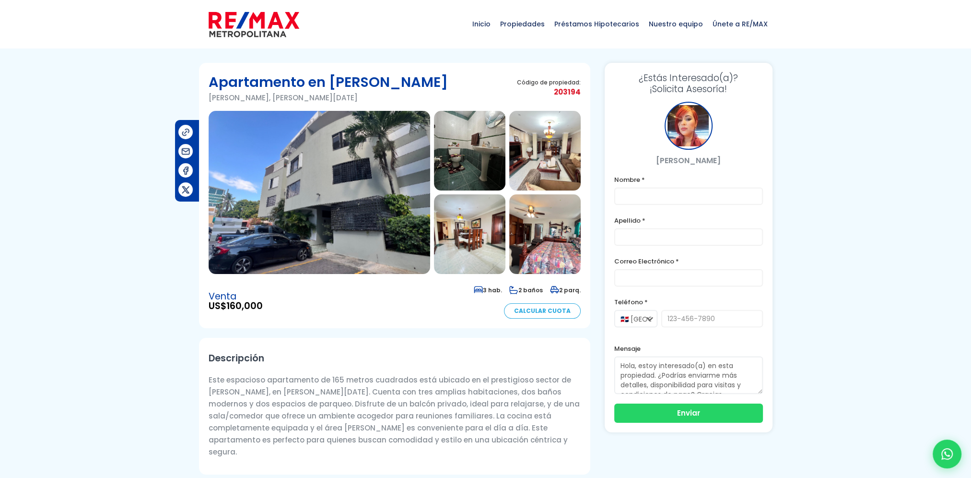
click at [378, 156] on img at bounding box center [320, 192] width 222 height 163
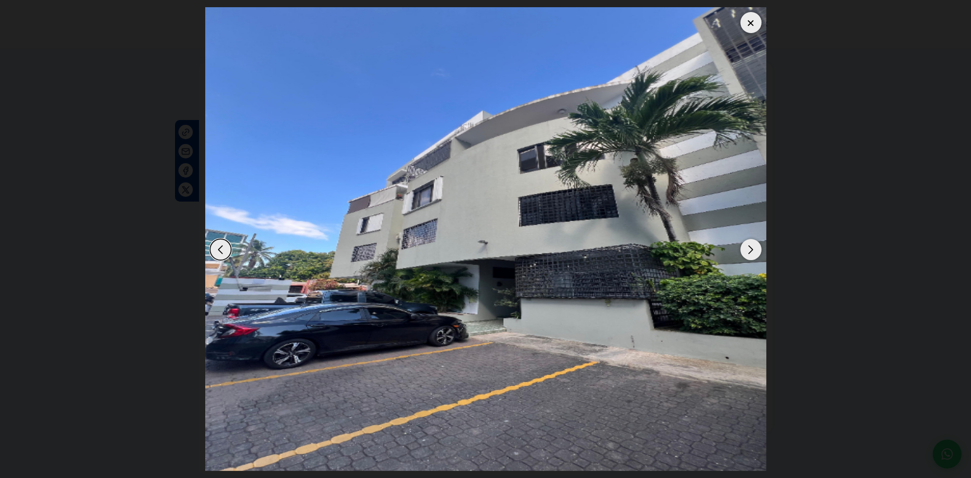
click at [752, 251] on div "Next slide" at bounding box center [750, 249] width 21 height 21
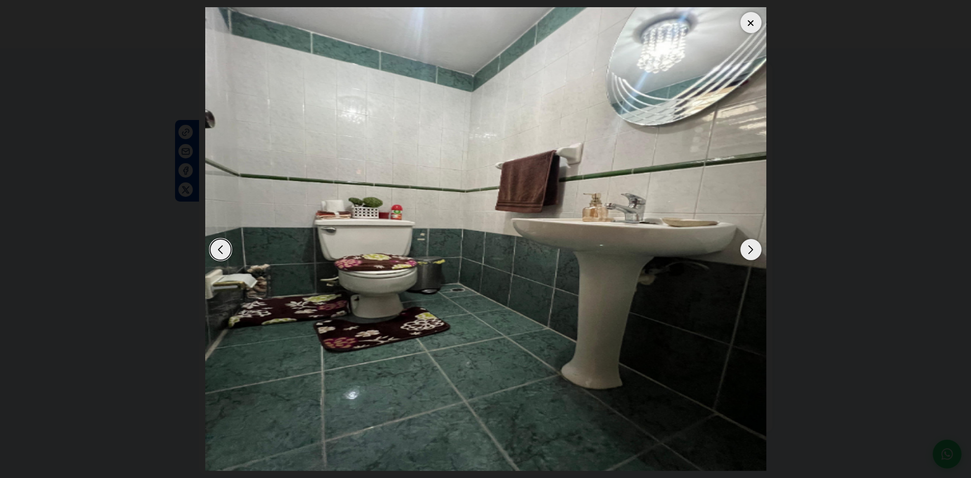
click at [752, 251] on div "Next slide" at bounding box center [750, 249] width 21 height 21
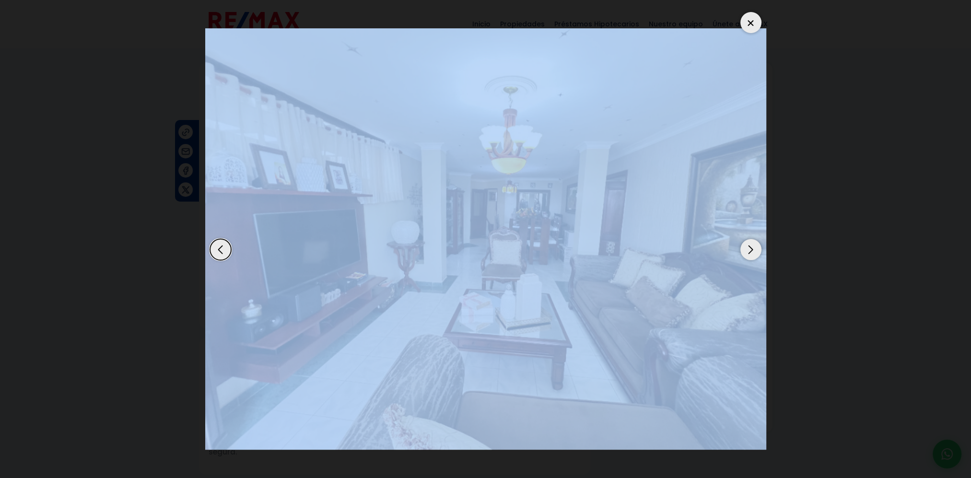
click at [752, 251] on div "Next slide" at bounding box center [750, 249] width 21 height 21
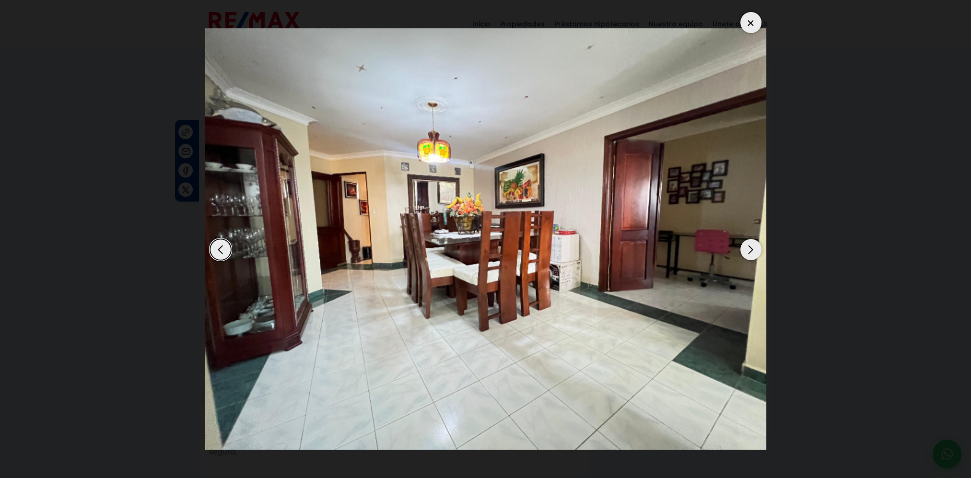
click at [773, 85] on dialog at bounding box center [485, 239] width 575 height 478
click at [749, 25] on div at bounding box center [750, 22] width 21 height 21
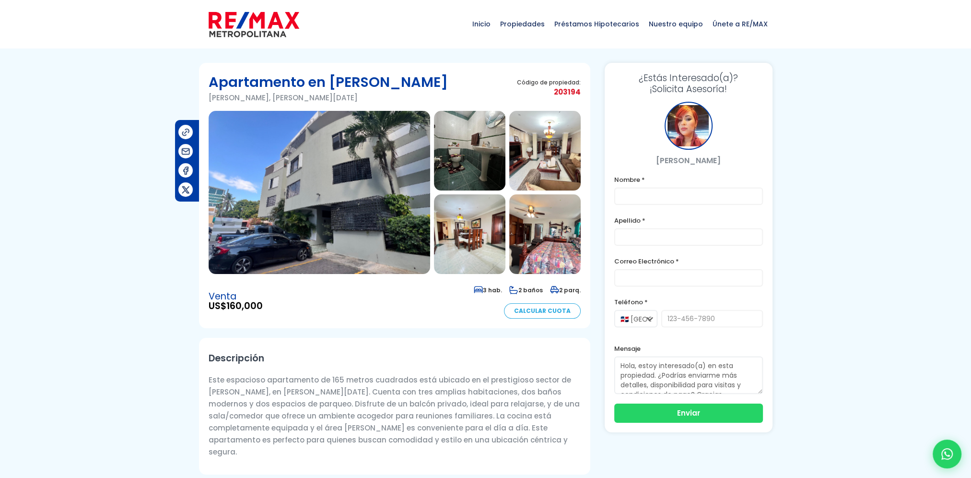
scroll to position [240, 0]
